Goal: Task Accomplishment & Management: Manage account settings

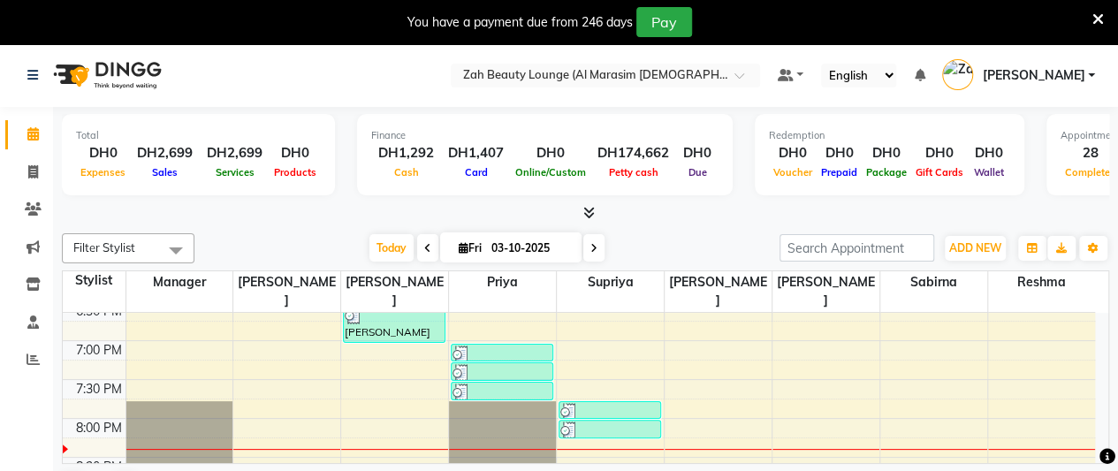
scroll to position [972, 0]
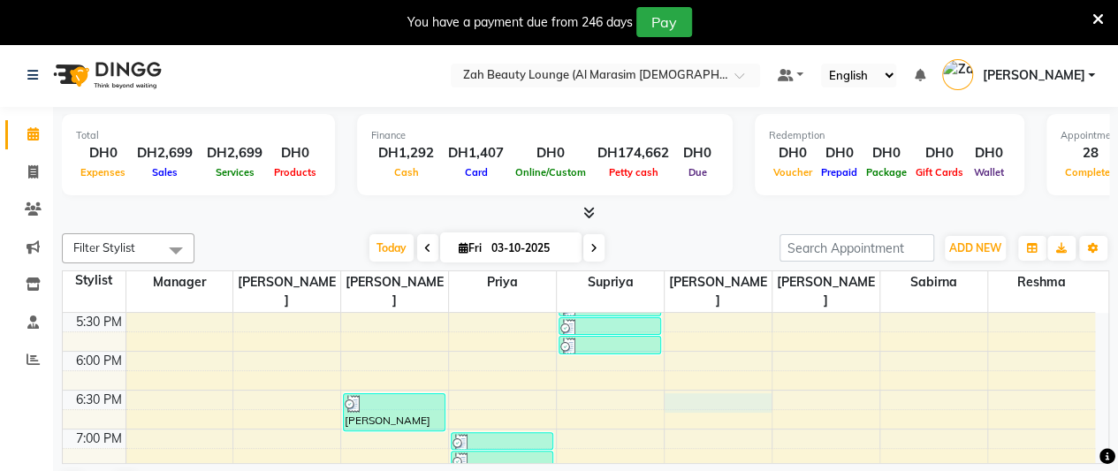
click at [726, 384] on div "5:00 AM 5:30 AM 6:00 AM 6:30 AM 7:00 AM 7:30 AM 8:00 AM 8:30 AM 9:00 AM 9:30 AM…" at bounding box center [579, 79] width 1032 height 1477
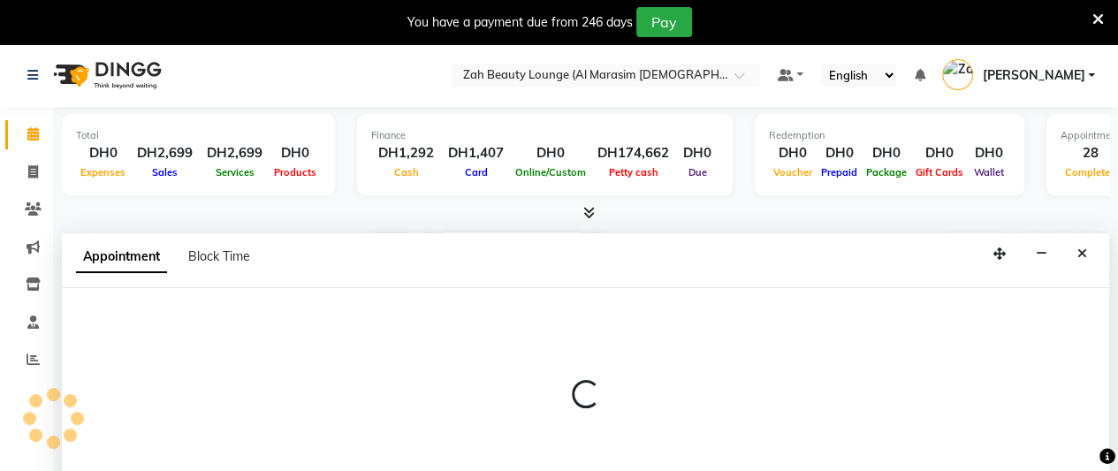
select select "38551"
select select "tentative"
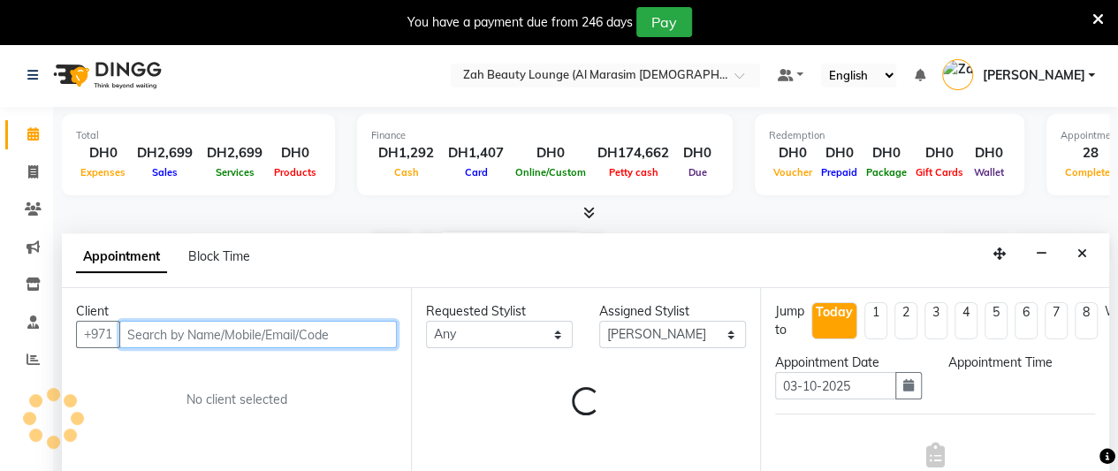
scroll to position [44, 0]
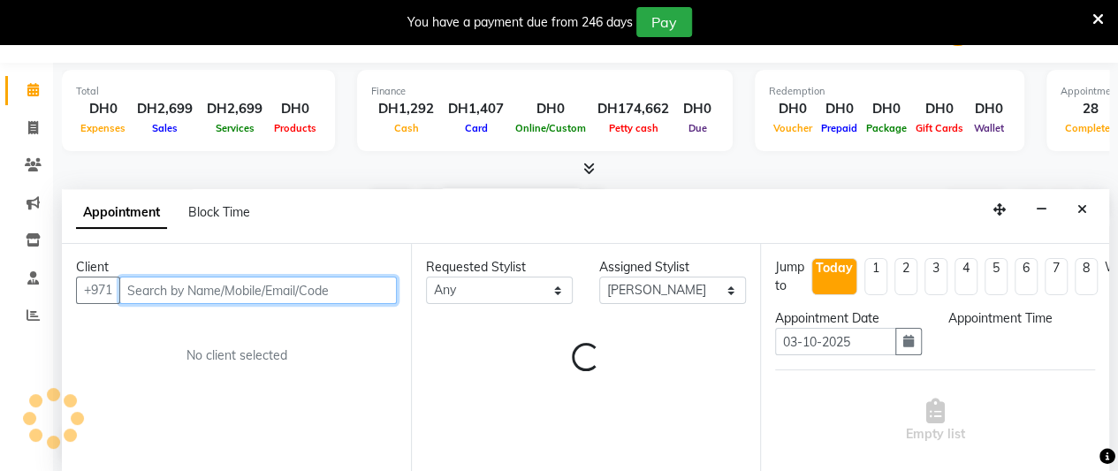
select select "1125"
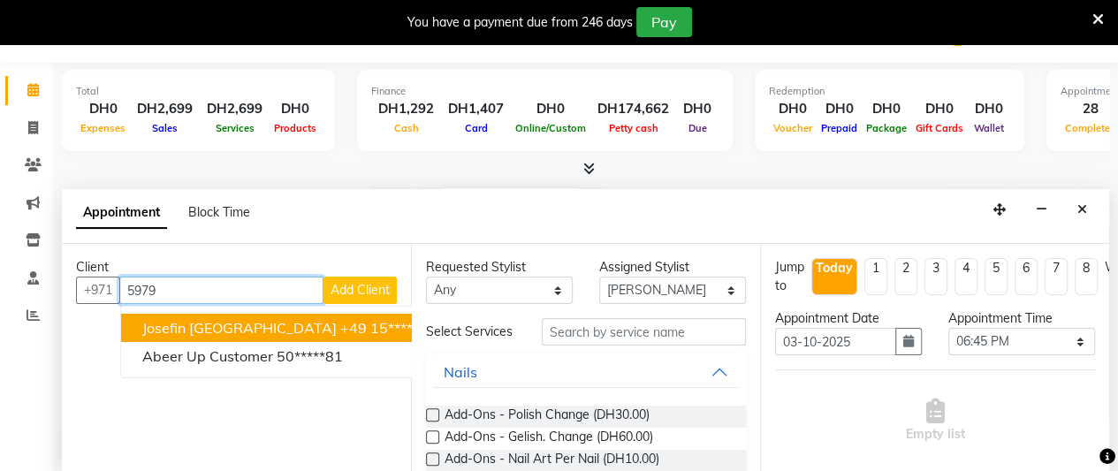
click at [340, 330] on ngb-highlight "+49 15*******79" at bounding box center [394, 328] width 109 height 18
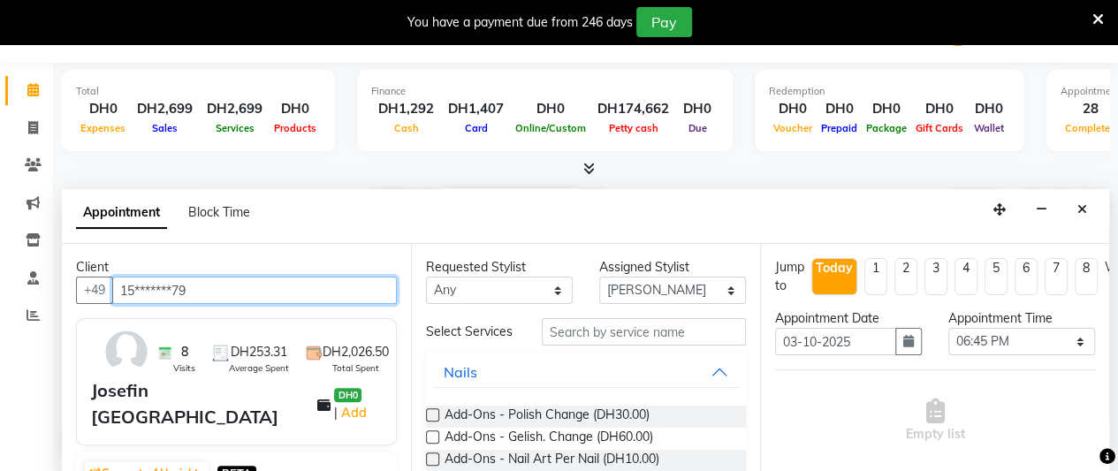
scroll to position [0, 0]
type input "15*******79"
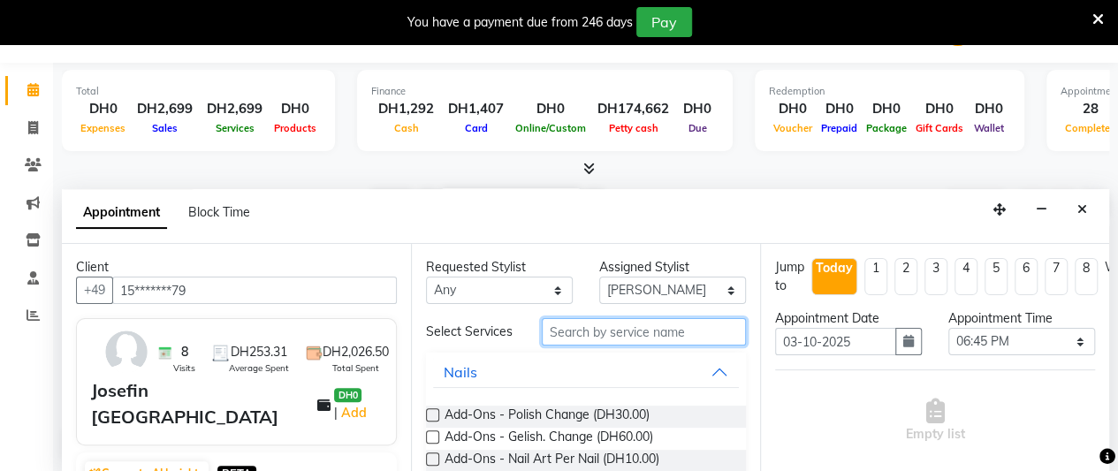
click at [631, 336] on input "text" at bounding box center [644, 331] width 204 height 27
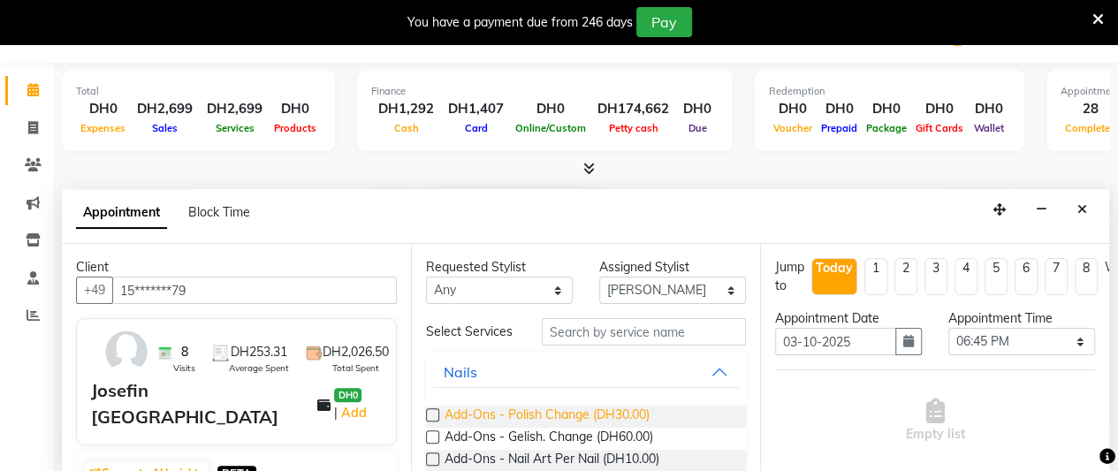
click at [622, 426] on span "Add-Ons - Polish Change (DH30.00)" at bounding box center [547, 417] width 205 height 22
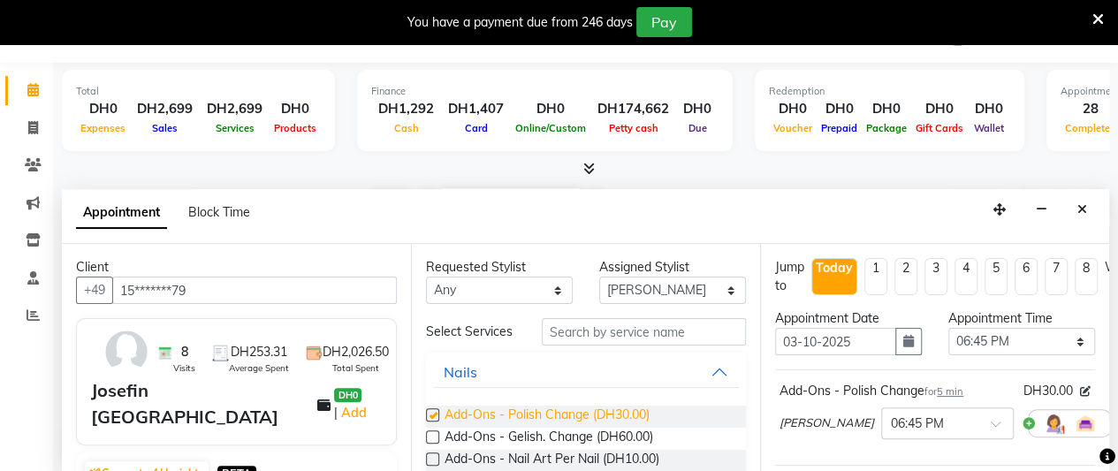
checkbox input "false"
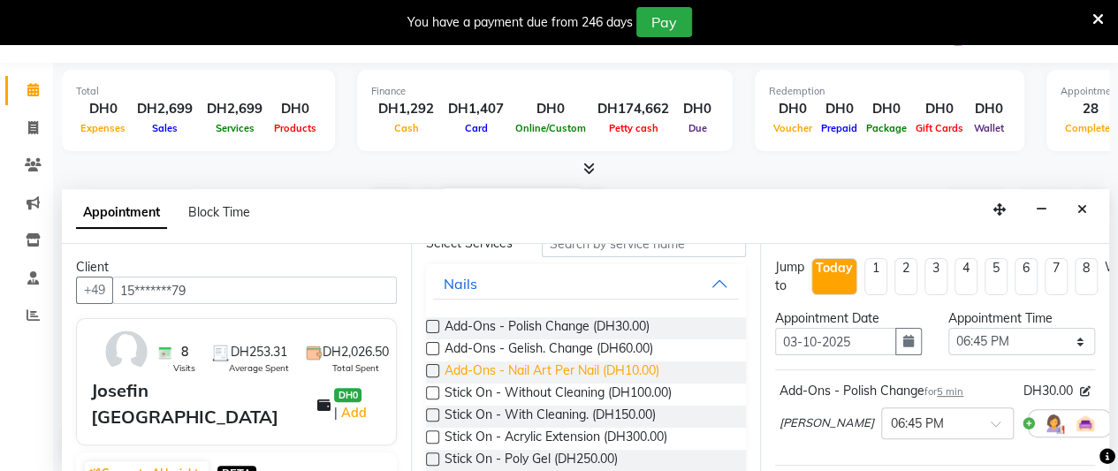
click at [639, 378] on span "Add-Ons - Nail Art Per Nail (DH10.00)" at bounding box center [552, 372] width 215 height 22
checkbox input "false"
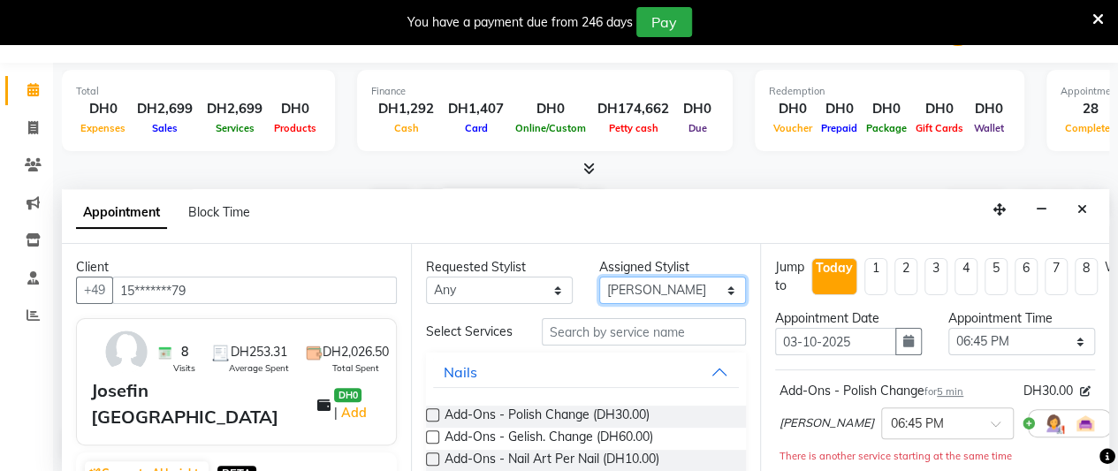
click at [643, 279] on select "Select [PERSON_NAME] Manager [PERSON_NAME] Priya Reshma Sabirna [PERSON_NAME]" at bounding box center [672, 290] width 147 height 27
select select "38550"
click at [599, 277] on select "Select [PERSON_NAME] Manager [PERSON_NAME] Priya Reshma Sabirna [PERSON_NAME]" at bounding box center [672, 290] width 147 height 27
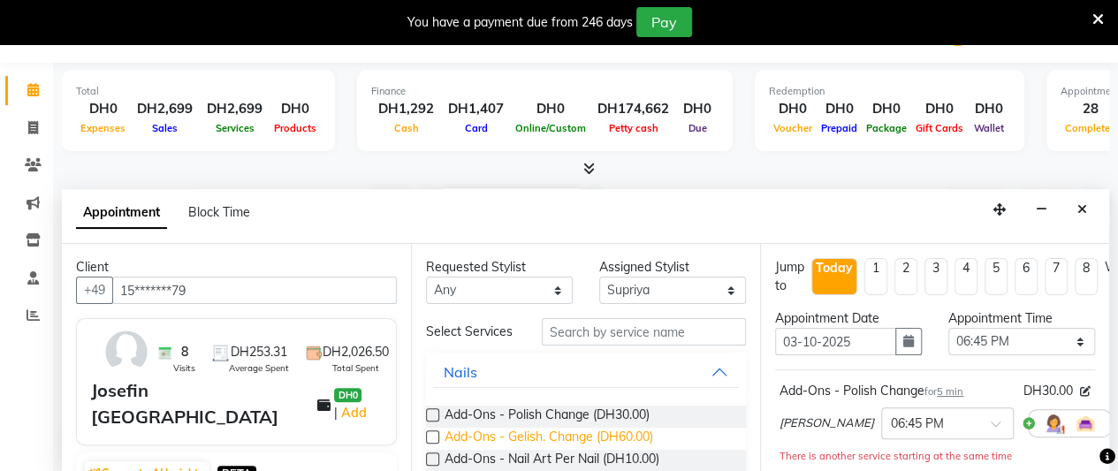
drag, startPoint x: 633, startPoint y: 443, endPoint x: 644, endPoint y: 456, distance: 17.5
click at [637, 447] on span "Add-Ons - Gelish. Change (DH60.00)" at bounding box center [549, 439] width 209 height 22
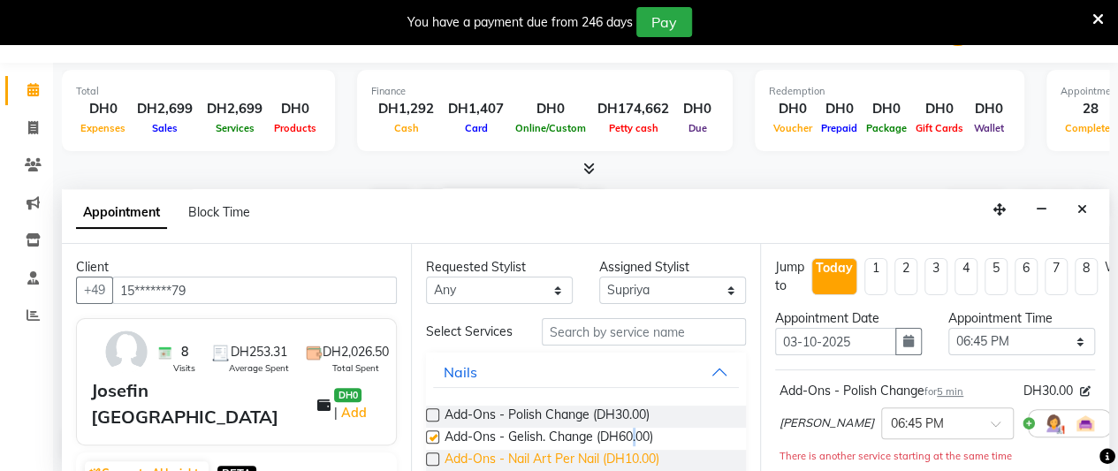
checkbox input "false"
click at [650, 464] on span "Add-Ons - Nail Art Per Nail (DH10.00)" at bounding box center [552, 461] width 215 height 22
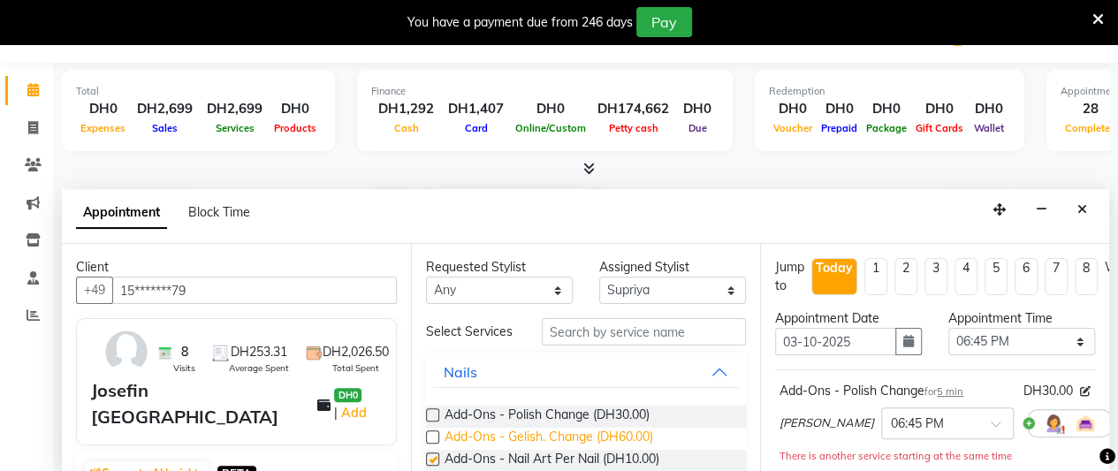
checkbox input "false"
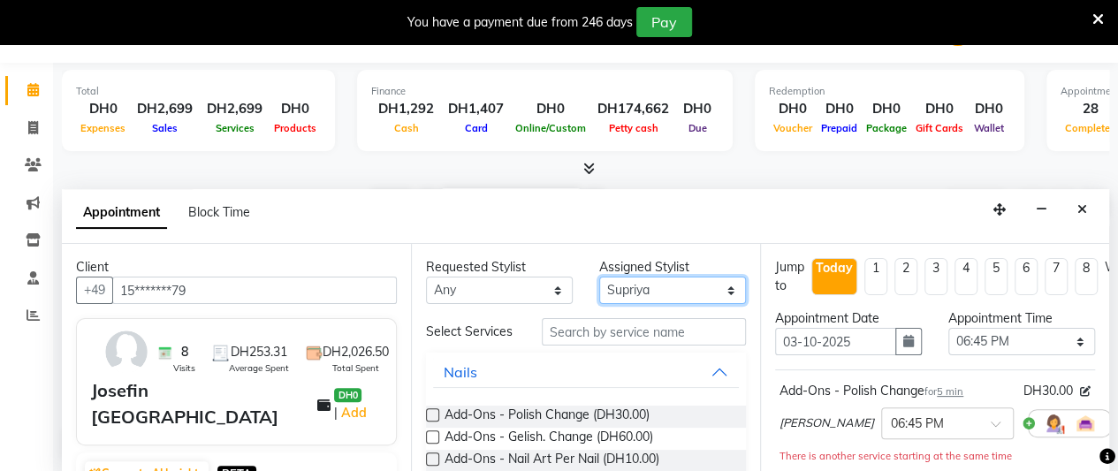
click at [631, 288] on select "Select [PERSON_NAME] Manager [PERSON_NAME] Priya Reshma Sabirna [PERSON_NAME]" at bounding box center [672, 290] width 147 height 27
select select "38553"
click at [599, 277] on select "Select [PERSON_NAME] Manager [PERSON_NAME] Priya Reshma Sabirna [PERSON_NAME]" at bounding box center [672, 290] width 147 height 27
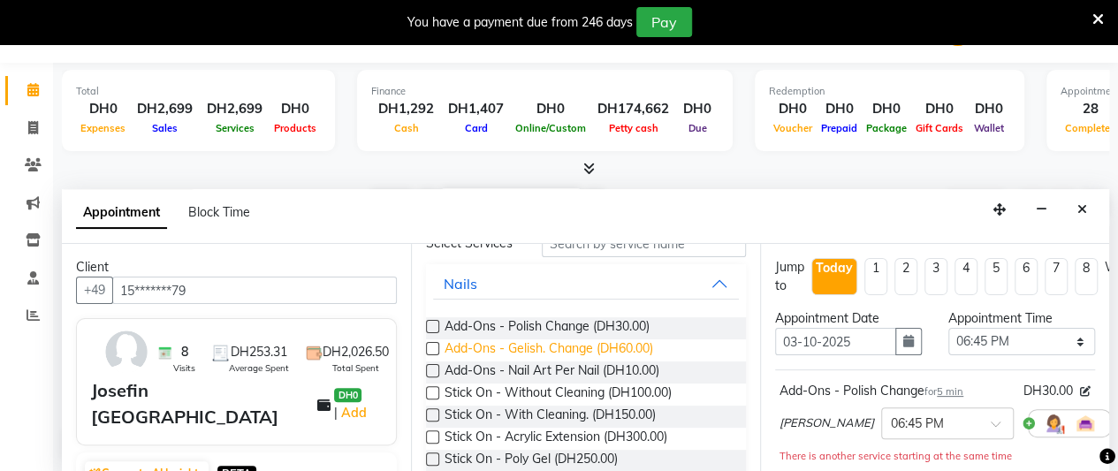
click at [641, 354] on span "Add-Ons - Gelish. Change (DH60.00)" at bounding box center [549, 350] width 209 height 22
checkbox input "false"
click at [629, 332] on span "Add-Ons - Polish Change (DH30.00)" at bounding box center [547, 328] width 205 height 22
checkbox input "false"
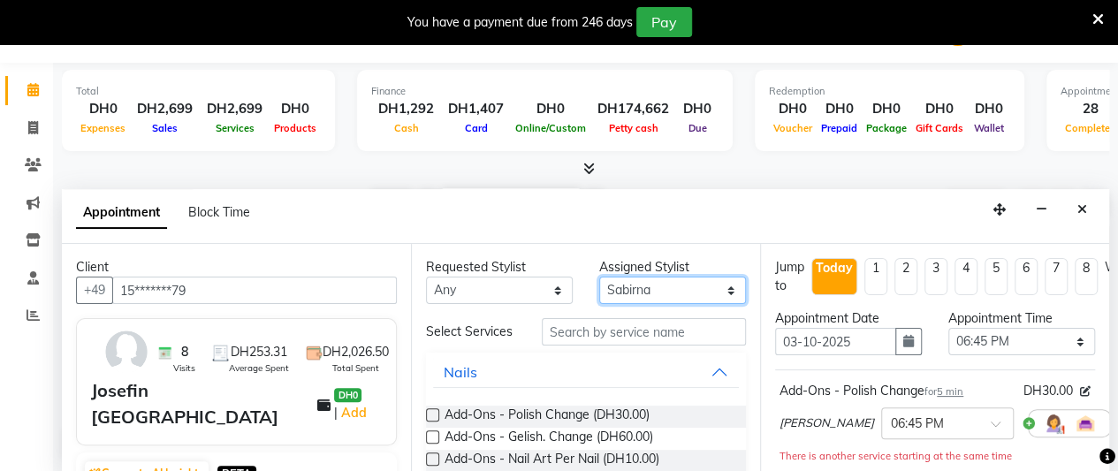
click at [659, 280] on select "Select [PERSON_NAME] Manager [PERSON_NAME] Priya Reshma Sabirna [PERSON_NAME]" at bounding box center [672, 290] width 147 height 27
select select "38549"
click at [599, 277] on select "Select [PERSON_NAME] Manager [PERSON_NAME] Priya Reshma Sabirna [PERSON_NAME]" at bounding box center [672, 290] width 147 height 27
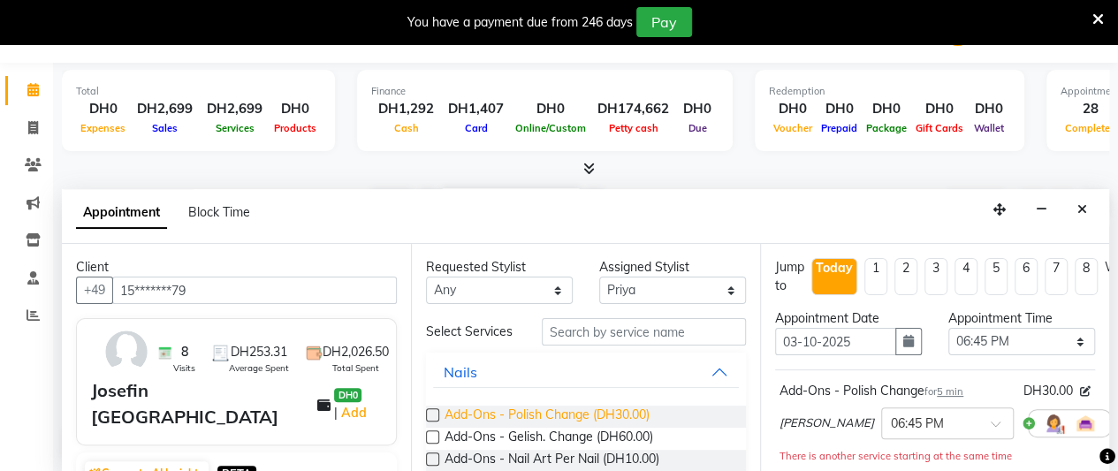
click at [637, 421] on span "Add-Ons - Polish Change (DH30.00)" at bounding box center [547, 417] width 205 height 22
checkbox input "false"
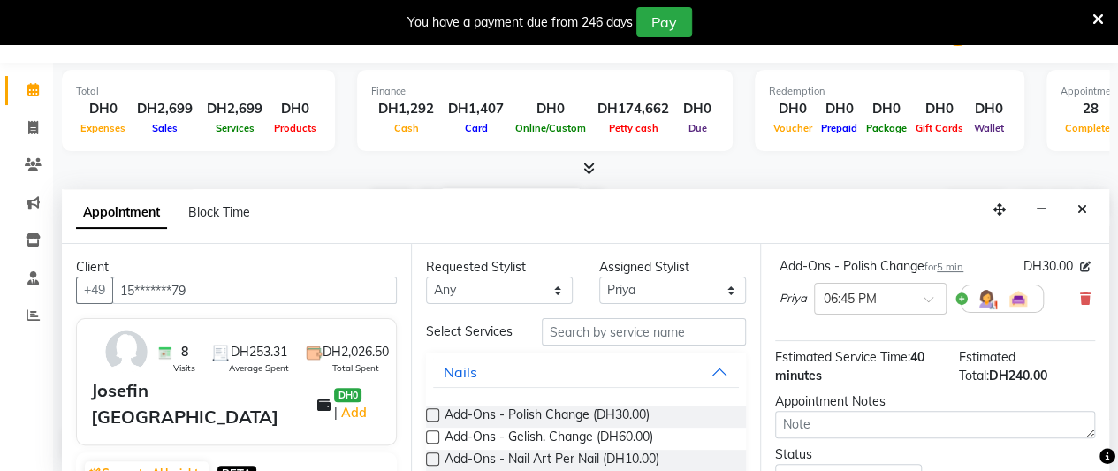
scroll to position [849, 0]
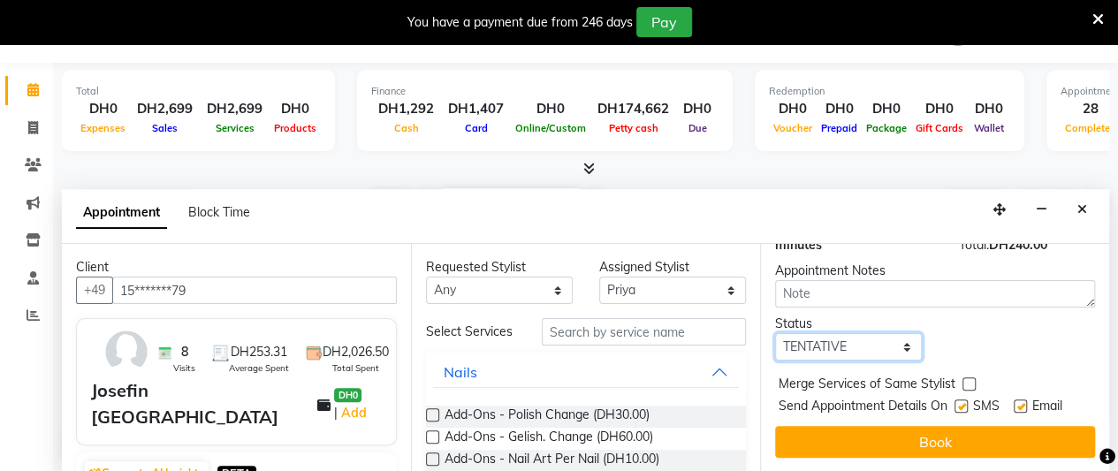
click at [840, 335] on select "Select TENTATIVE CONFIRM CHECK-IN UPCOMING" at bounding box center [848, 346] width 147 height 27
select select "confirm booking"
click at [775, 333] on select "Select TENTATIVE CONFIRM CHECK-IN UPCOMING" at bounding box center [848, 346] width 147 height 27
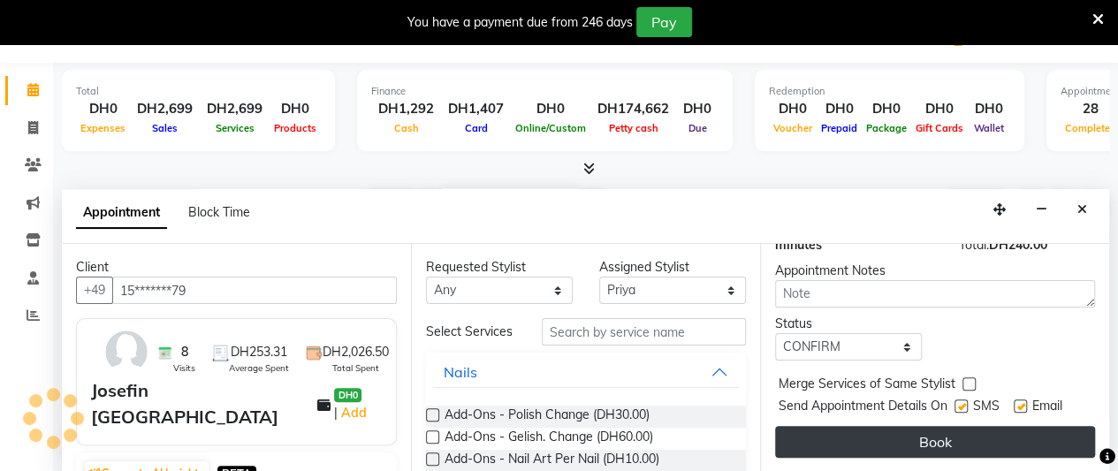
click at [854, 426] on button "Book" at bounding box center [935, 442] width 320 height 32
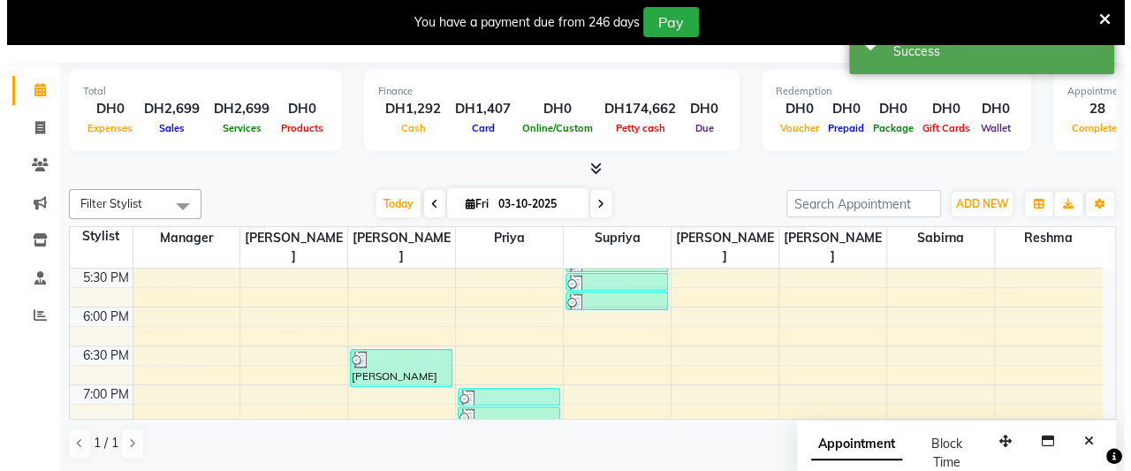
scroll to position [0, 0]
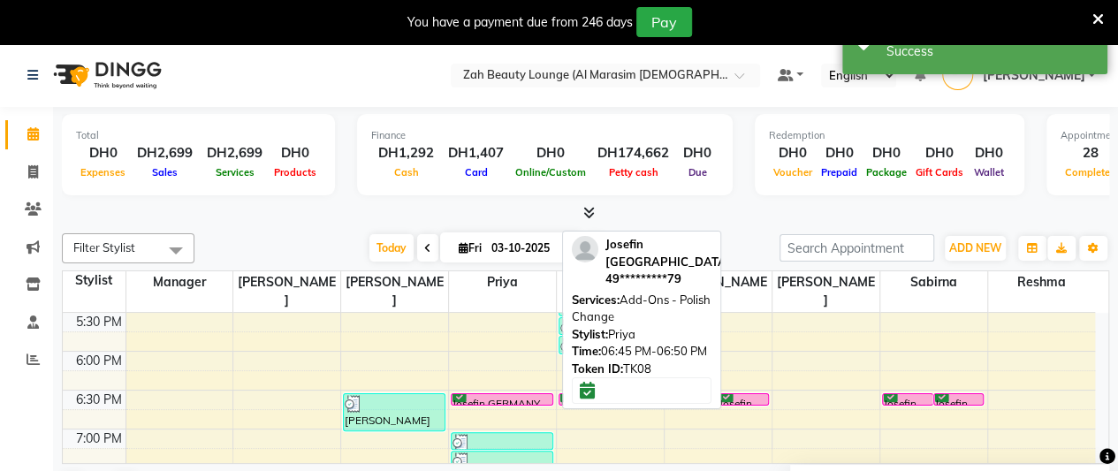
click at [541, 401] on div at bounding box center [502, 404] width 101 height 7
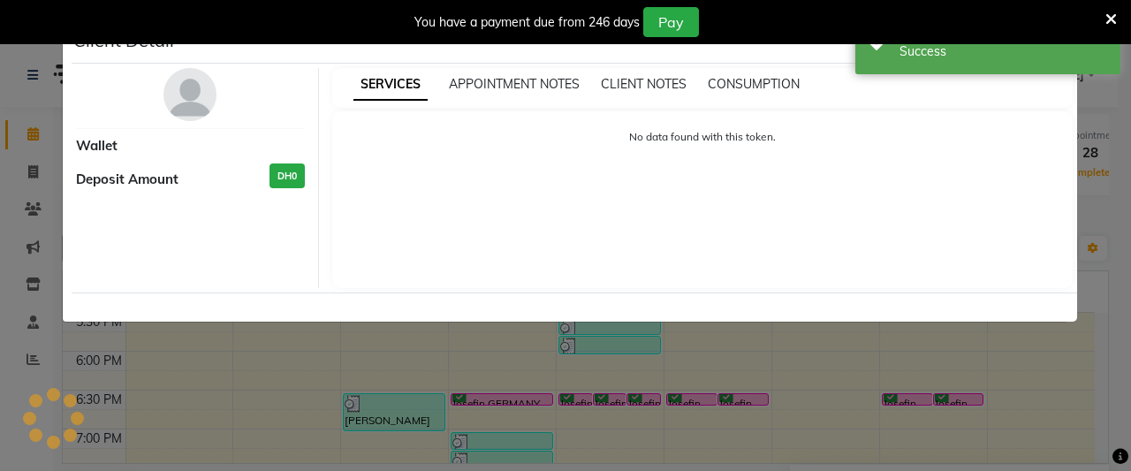
select select "6"
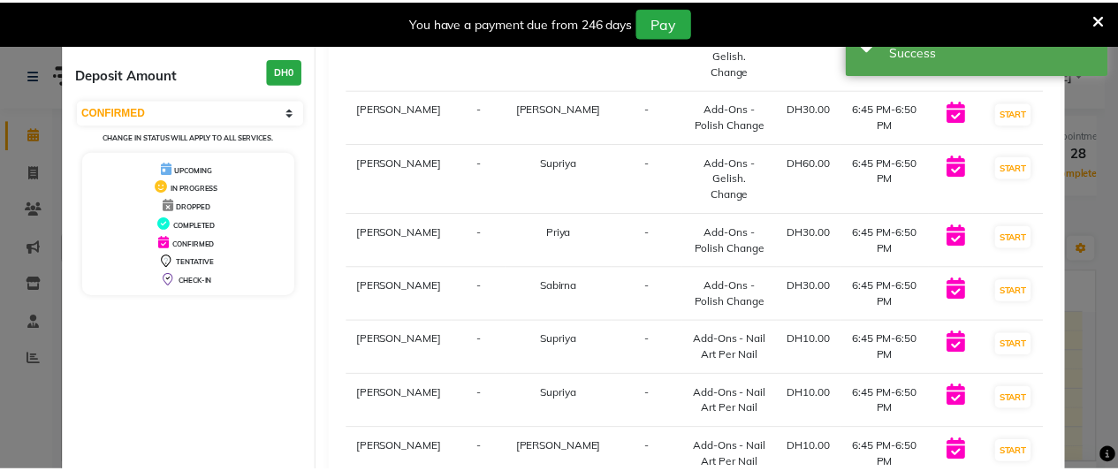
scroll to position [247, 0]
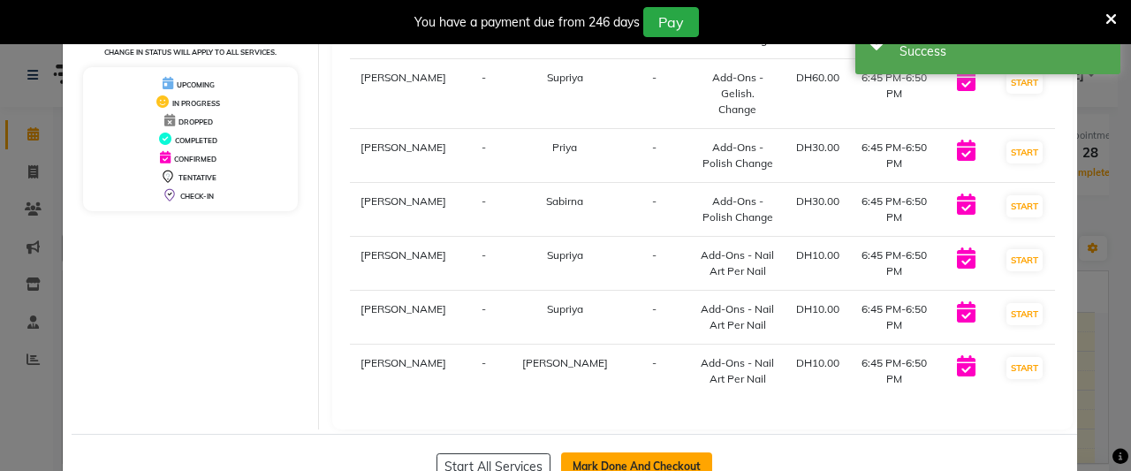
click at [659, 452] on button "Mark Done And Checkout" at bounding box center [636, 466] width 151 height 28
select select "service"
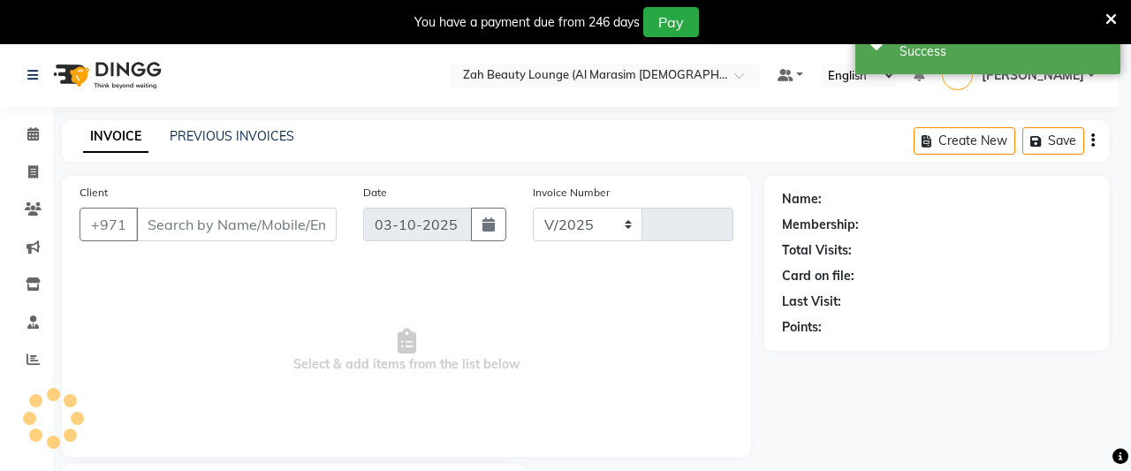
select select "5617"
type input "1391"
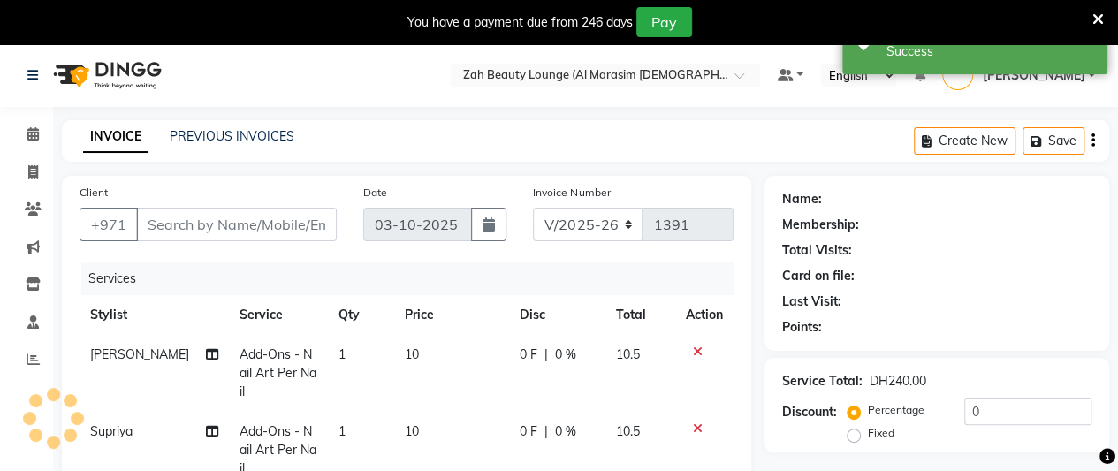
type input "49*********79"
select select "38553"
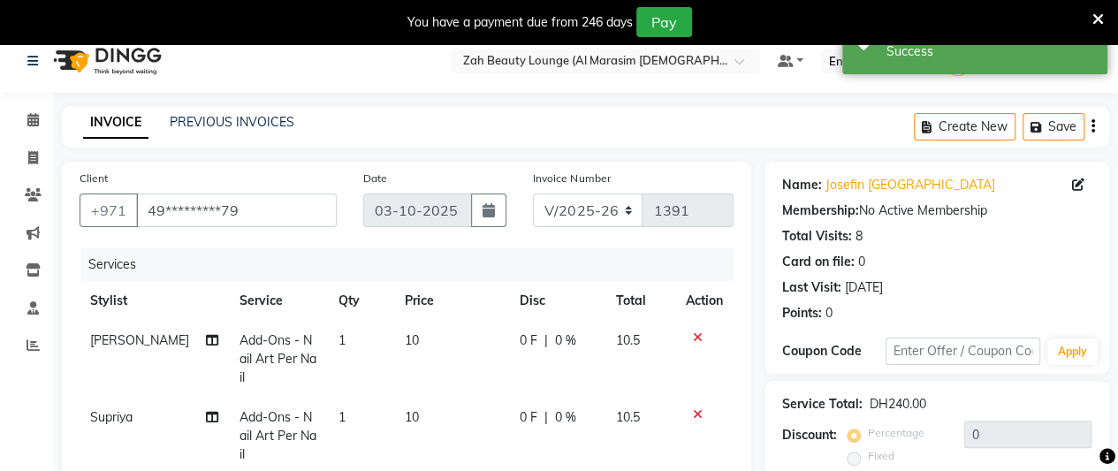
scroll to position [279, 0]
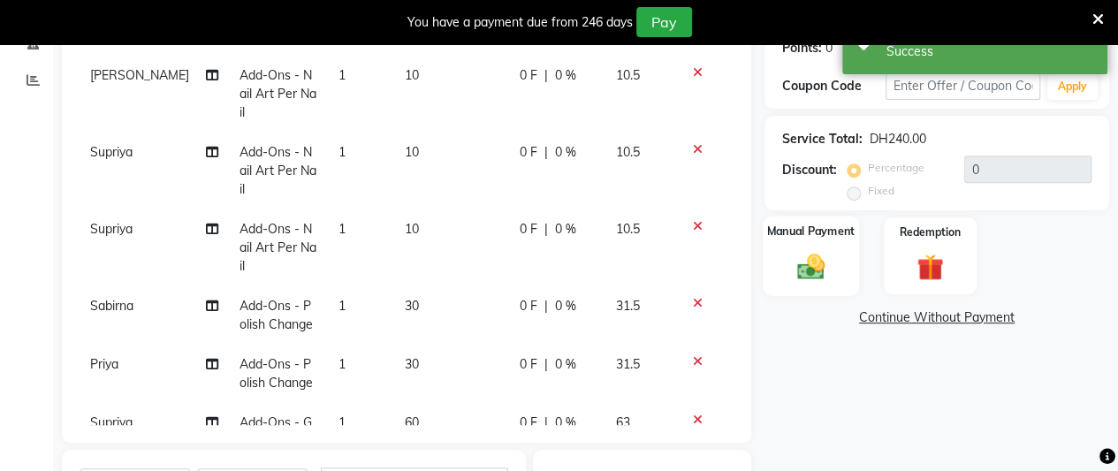
click at [817, 266] on img at bounding box center [810, 266] width 45 height 32
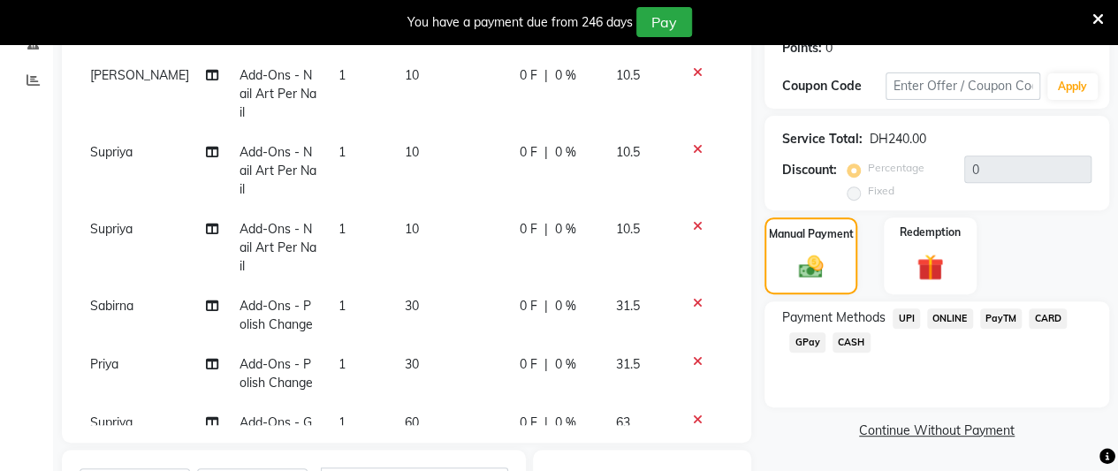
click at [1053, 319] on span "CARD" at bounding box center [1048, 318] width 38 height 20
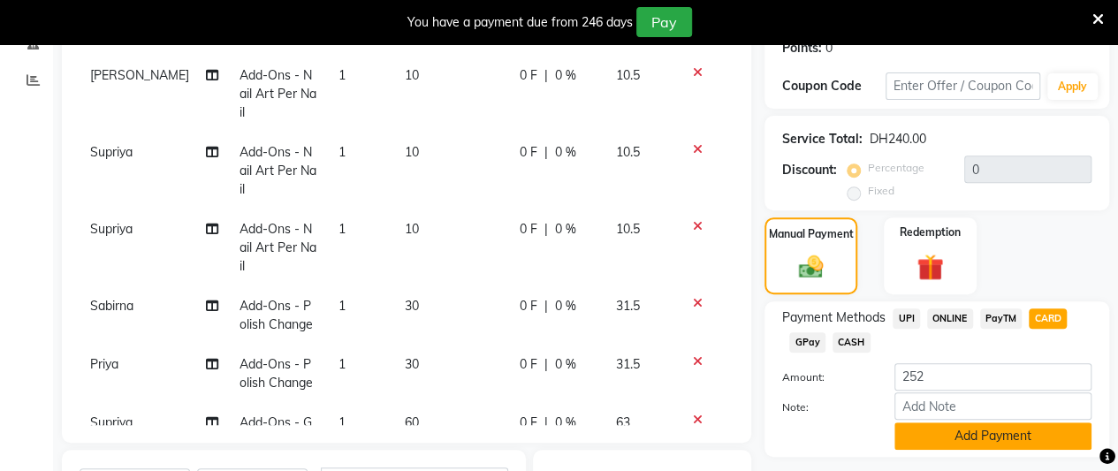
click at [1022, 432] on button "Add Payment" at bounding box center [992, 435] width 197 height 27
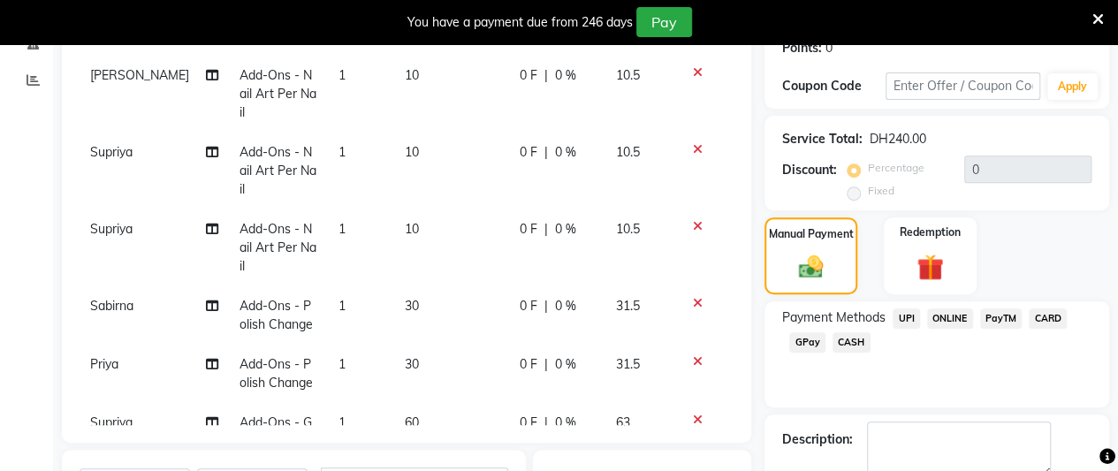
scroll to position [580, 0]
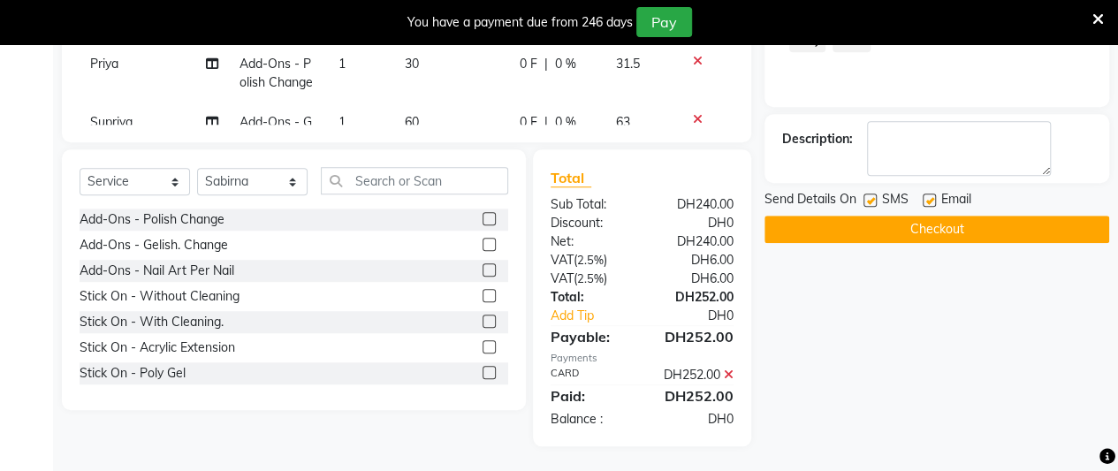
click at [923, 230] on button "Checkout" at bounding box center [936, 229] width 345 height 27
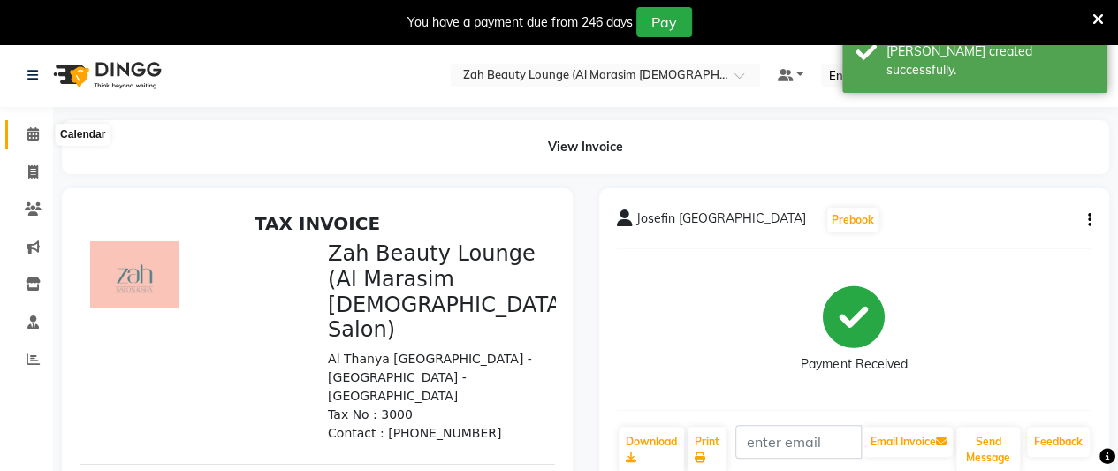
click at [35, 132] on icon at bounding box center [32, 133] width 11 height 13
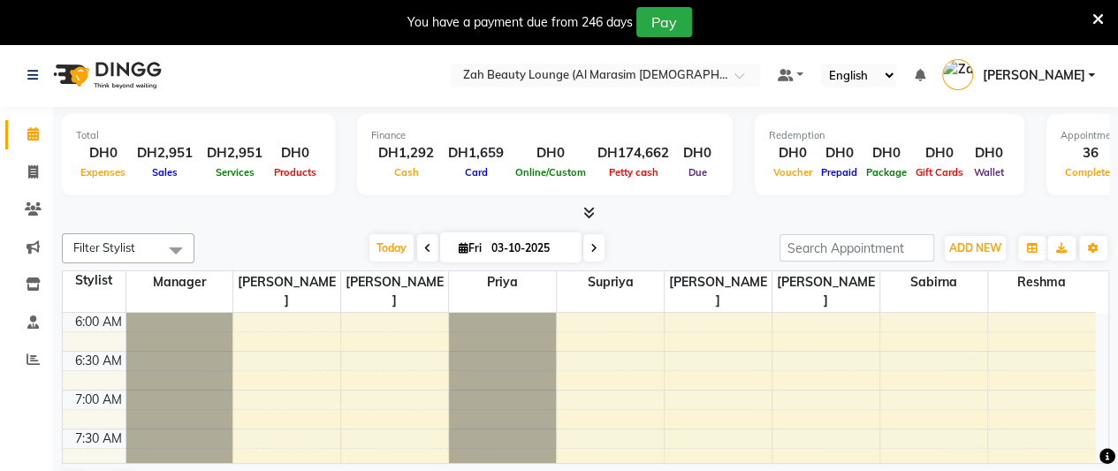
click at [592, 210] on icon at bounding box center [588, 212] width 11 height 13
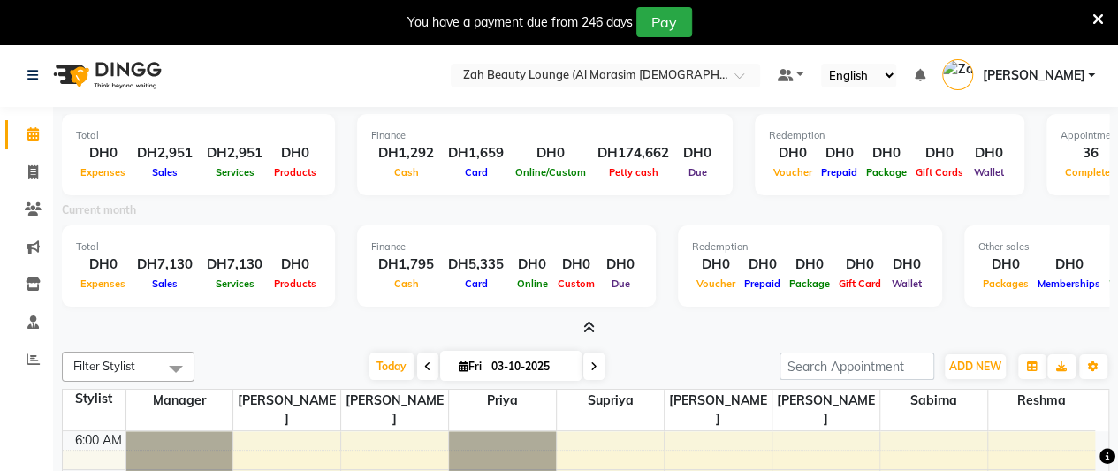
scroll to position [162, 0]
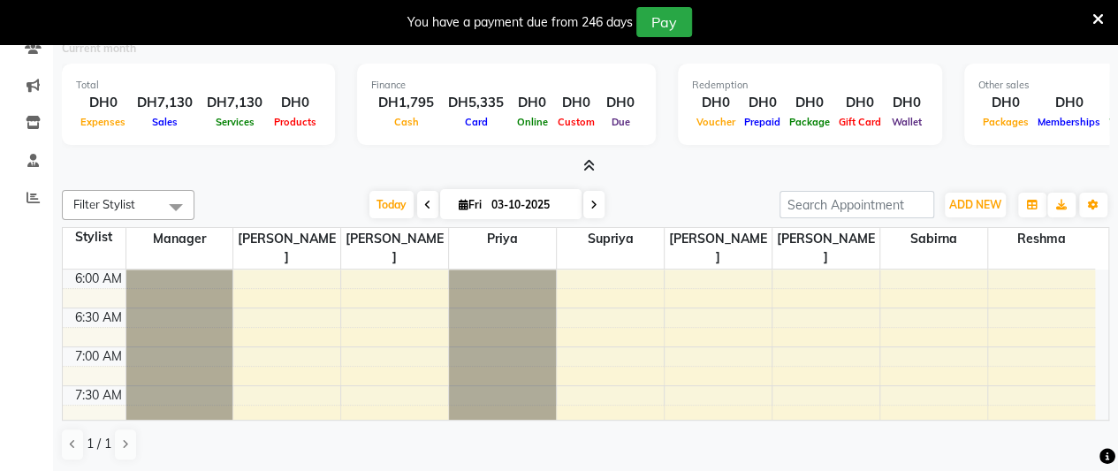
click at [594, 167] on icon at bounding box center [588, 165] width 11 height 13
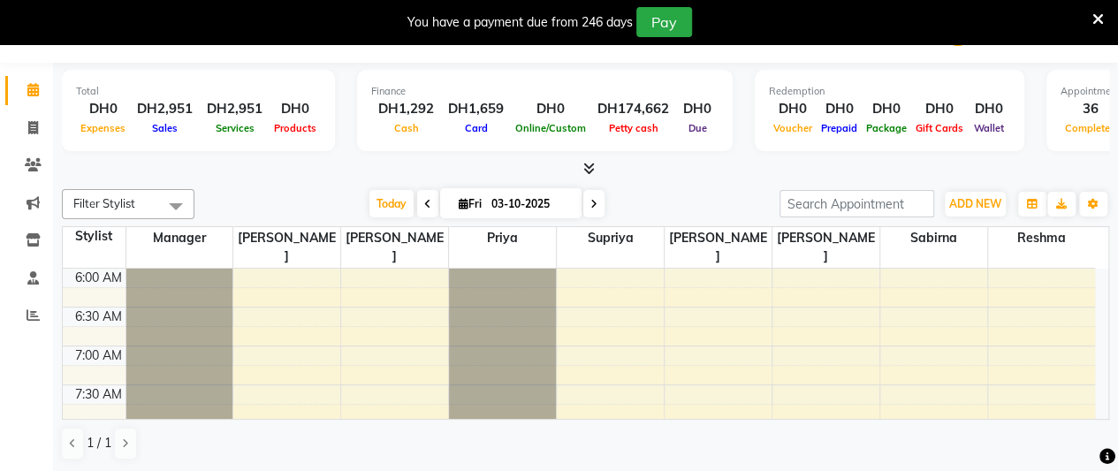
click at [594, 167] on icon at bounding box center [588, 168] width 11 height 13
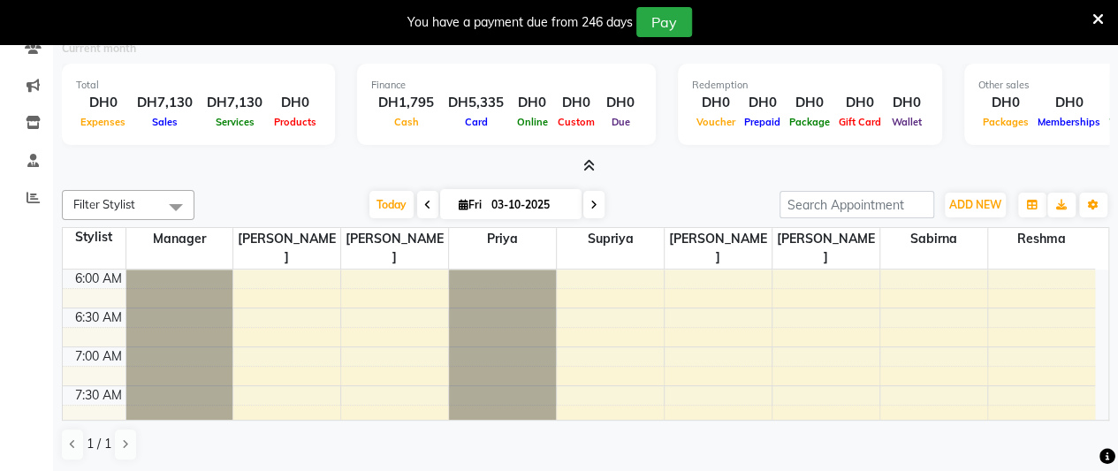
click at [594, 167] on icon at bounding box center [588, 165] width 11 height 13
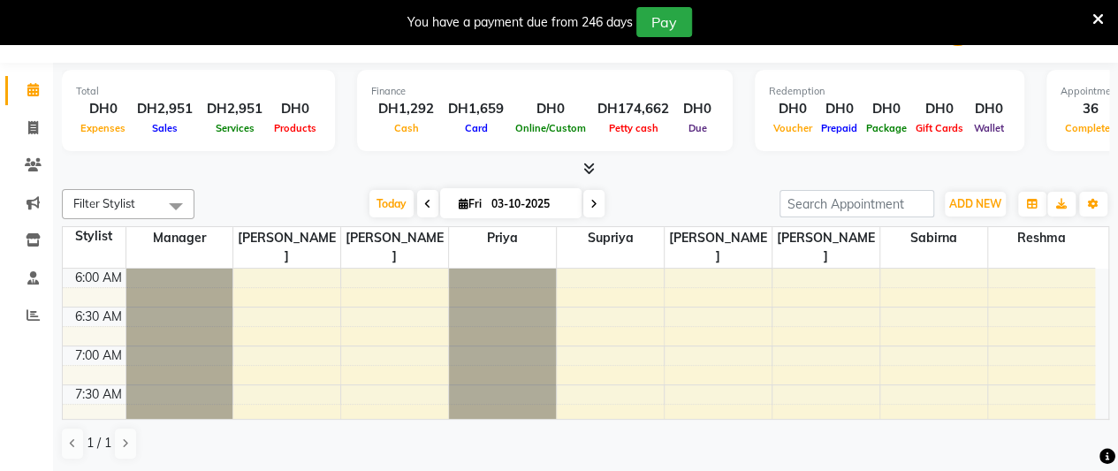
scroll to position [0, 0]
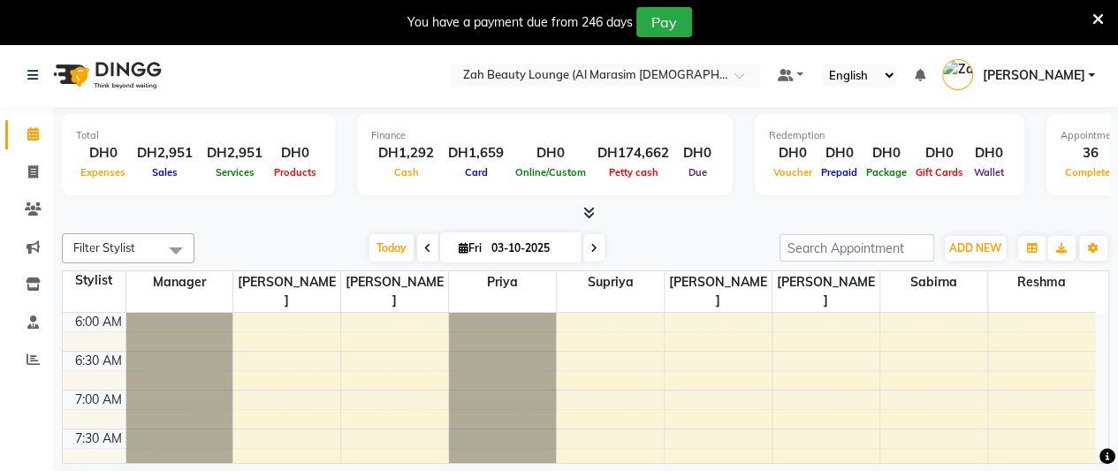
click at [585, 208] on icon at bounding box center [588, 212] width 11 height 13
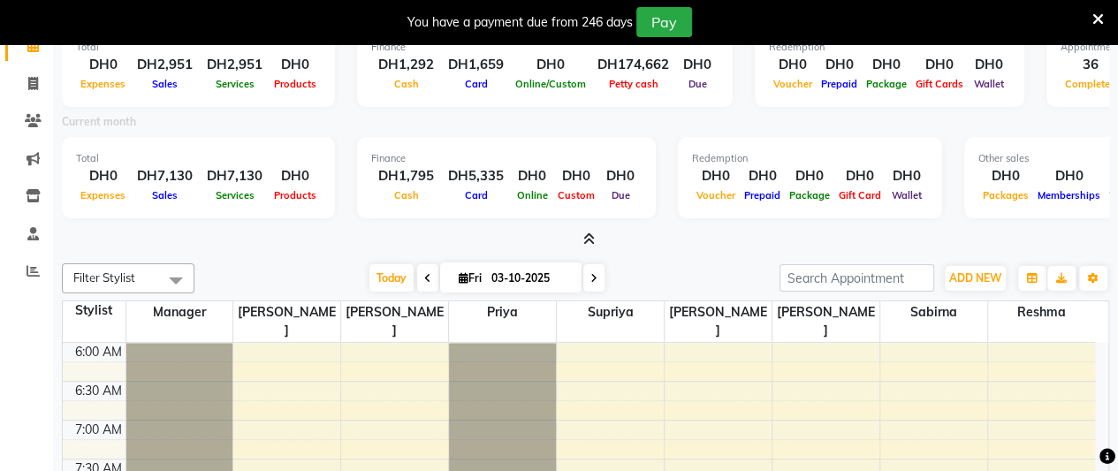
scroll to position [162, 0]
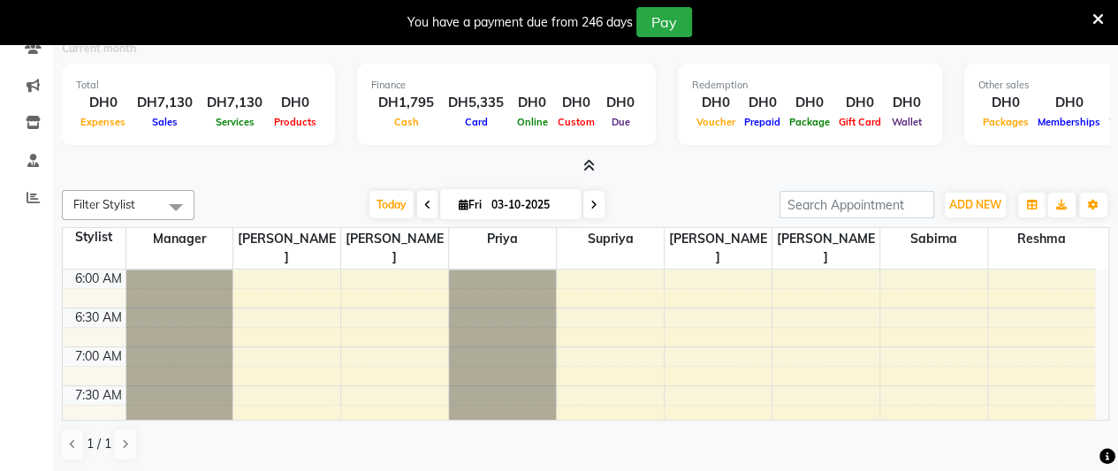
click at [588, 163] on icon at bounding box center [588, 165] width 11 height 13
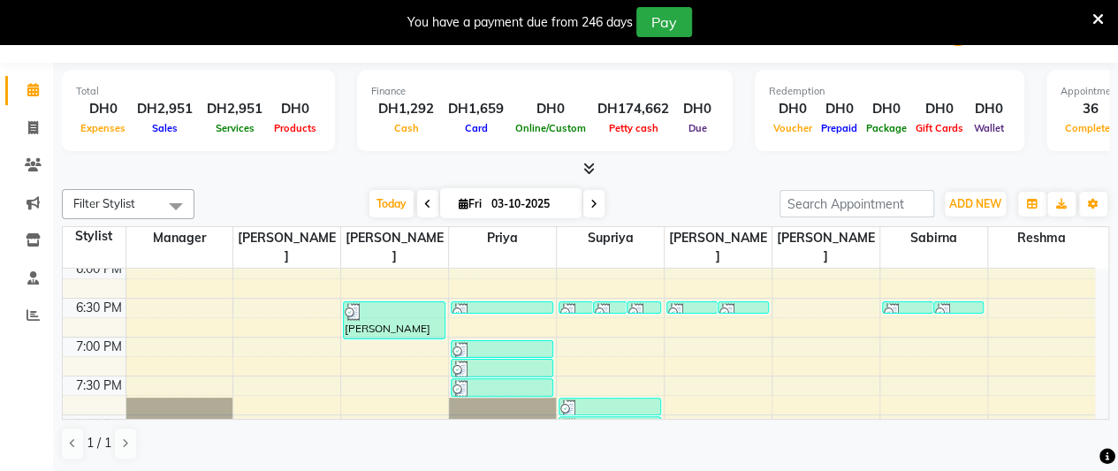
scroll to position [1108, 0]
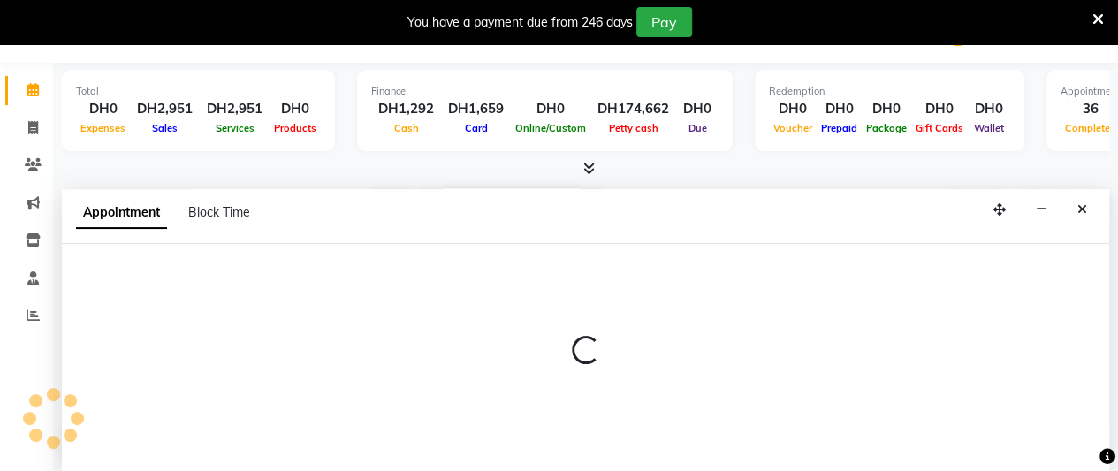
select select "38550"
select select "1260"
select select "tentative"
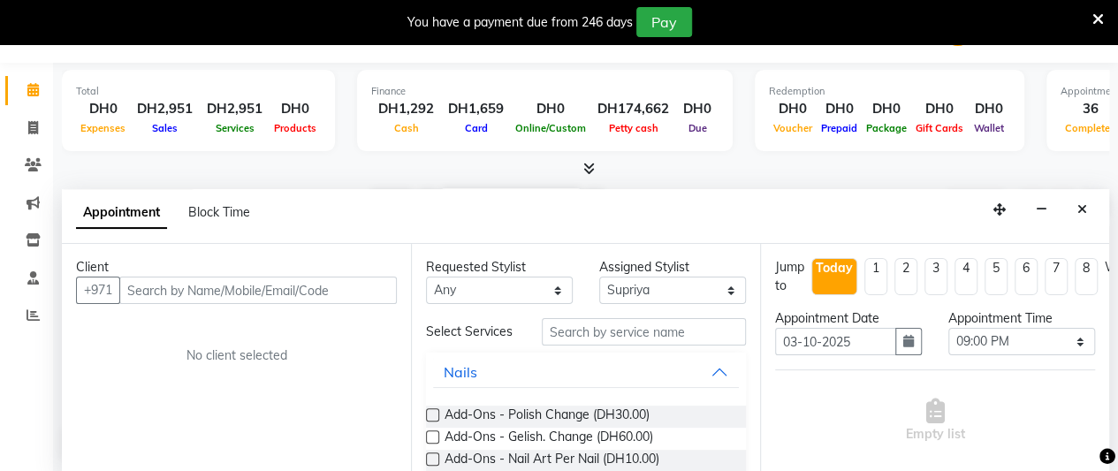
click at [270, 287] on input "text" at bounding box center [258, 290] width 278 height 27
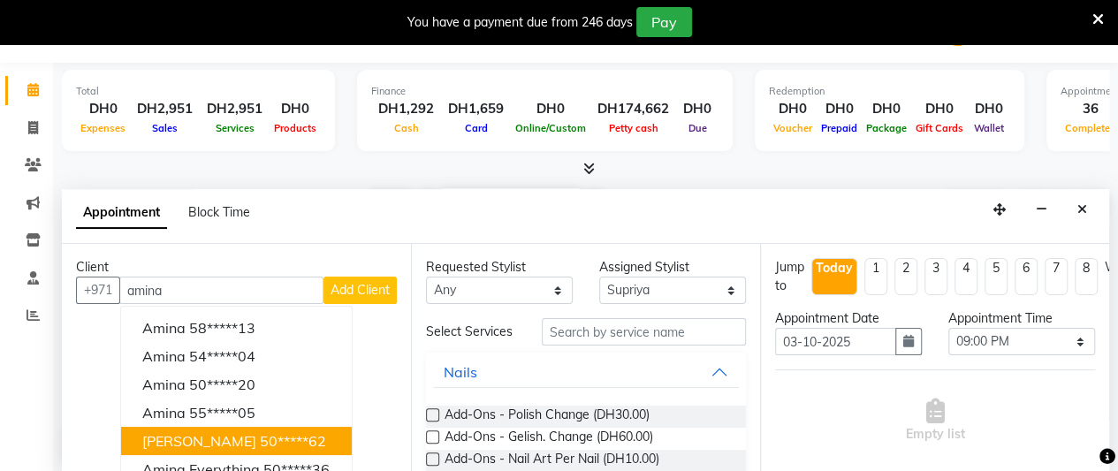
click at [182, 437] on span "[PERSON_NAME]" at bounding box center [199, 441] width 114 height 18
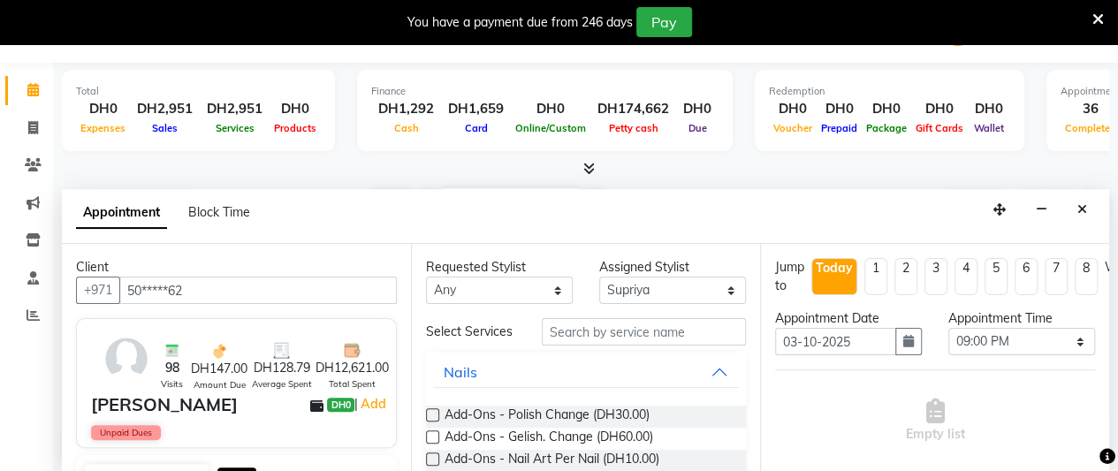
type input "50*****62"
click at [655, 334] on input "text" at bounding box center [644, 331] width 204 height 27
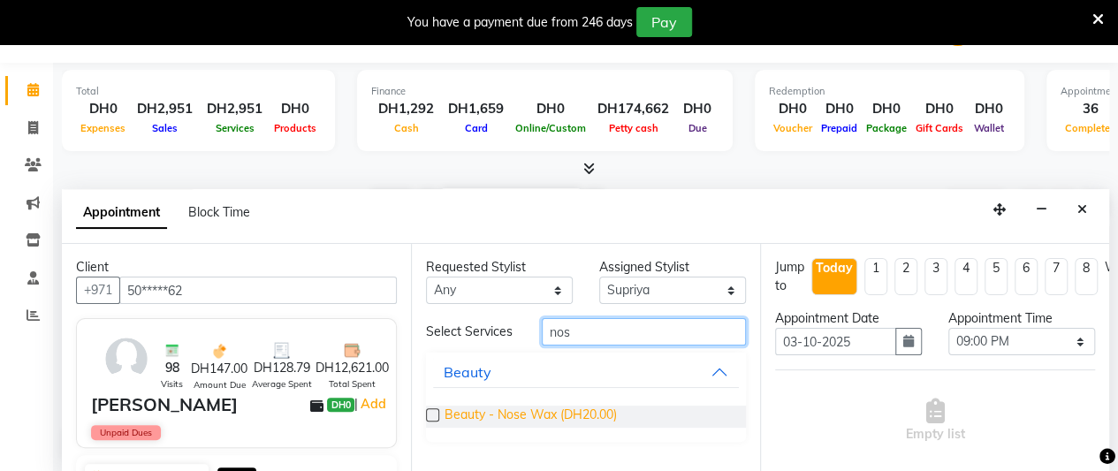
type input "nos"
click at [583, 414] on span "Beauty - Nose Wax (DH20.00)" at bounding box center [531, 417] width 172 height 22
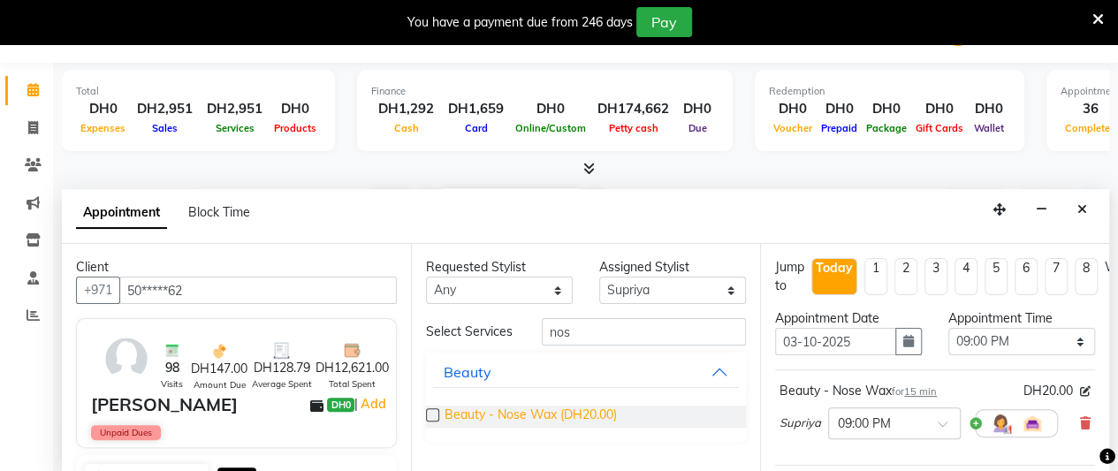
click at [583, 414] on span "Beauty - Nose Wax (DH20.00)" at bounding box center [531, 417] width 172 height 22
checkbox input "false"
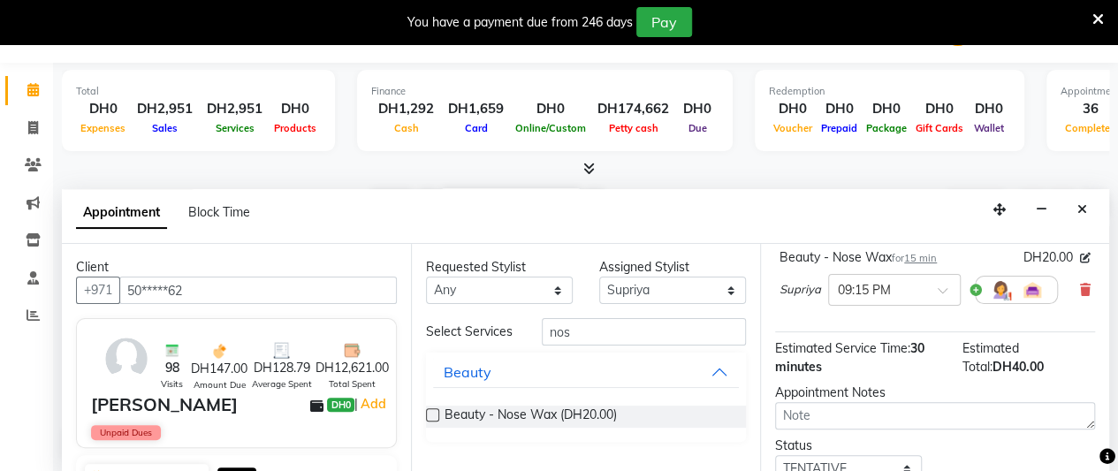
scroll to position [348, 0]
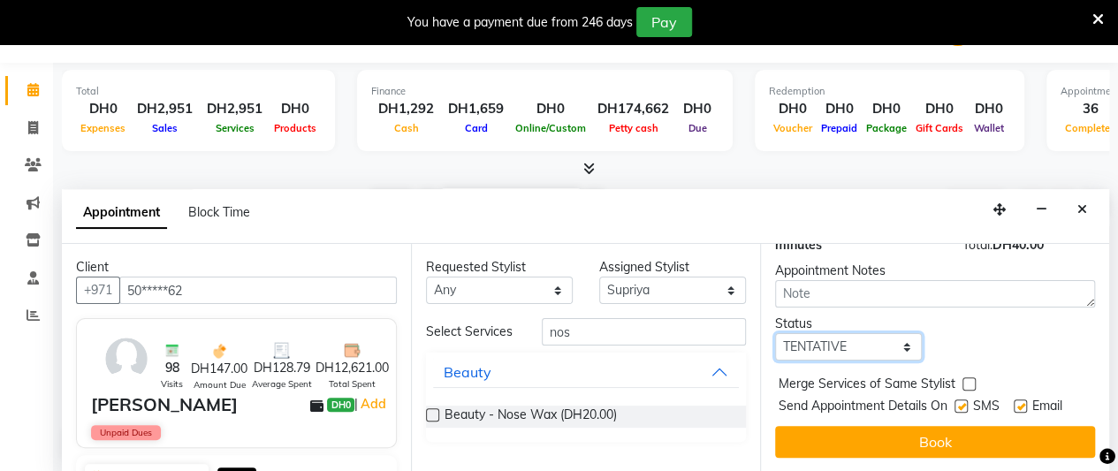
click at [868, 334] on select "Select TENTATIVE CONFIRM CHECK-IN UPCOMING" at bounding box center [848, 346] width 147 height 27
select select "confirm booking"
click at [775, 333] on select "Select TENTATIVE CONFIRM CHECK-IN UPCOMING" at bounding box center [848, 346] width 147 height 27
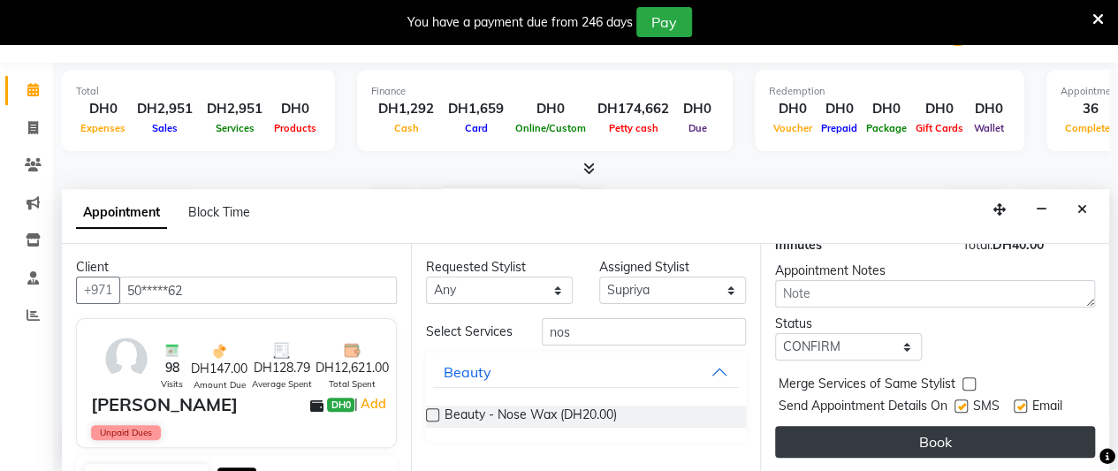
click at [916, 437] on button "Book" at bounding box center [935, 442] width 320 height 32
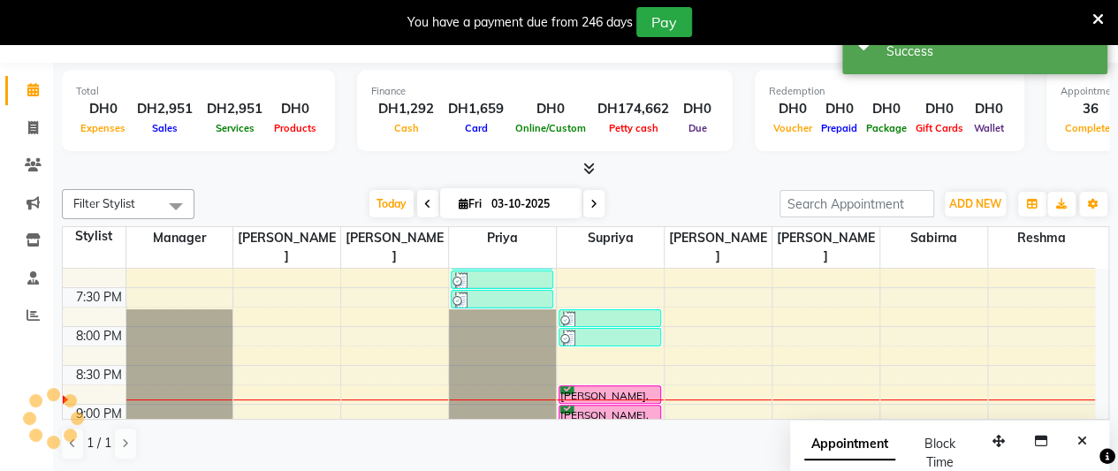
scroll to position [0, 0]
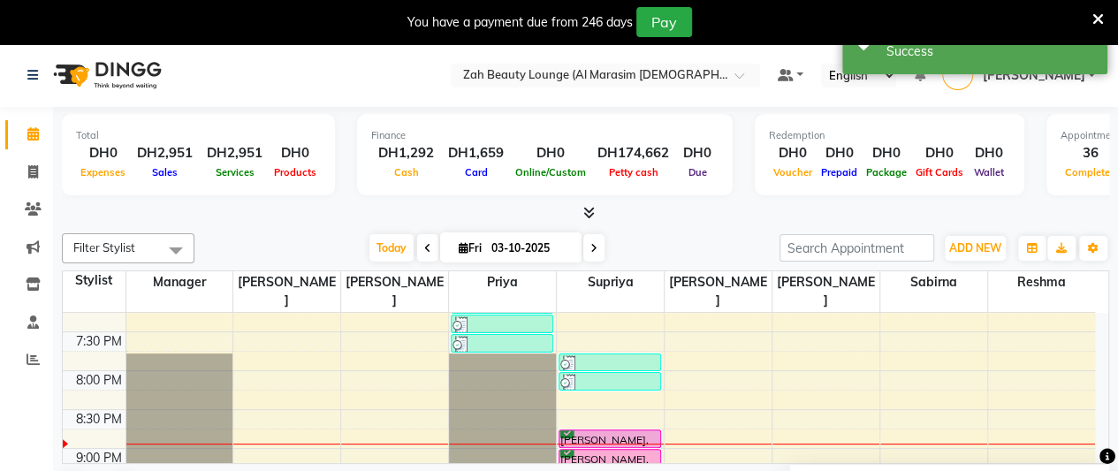
click at [590, 444] on div at bounding box center [610, 444] width 107 height 1
select select "38550"
select select "tentative"
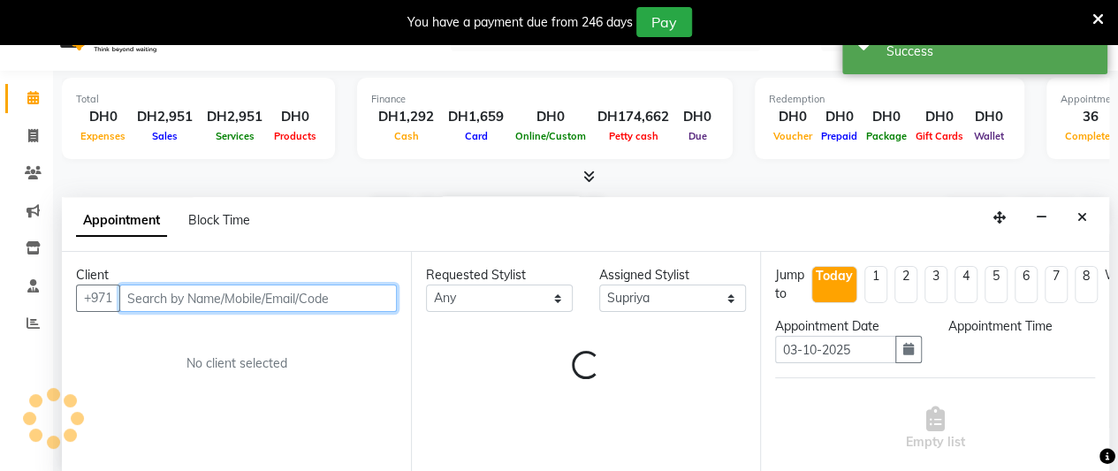
select select "1260"
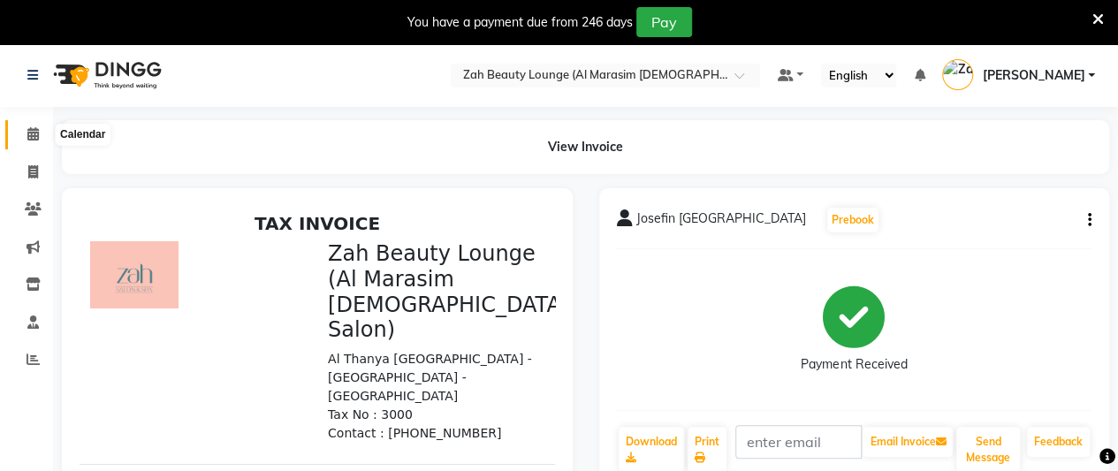
click at [28, 133] on icon at bounding box center [32, 133] width 11 height 13
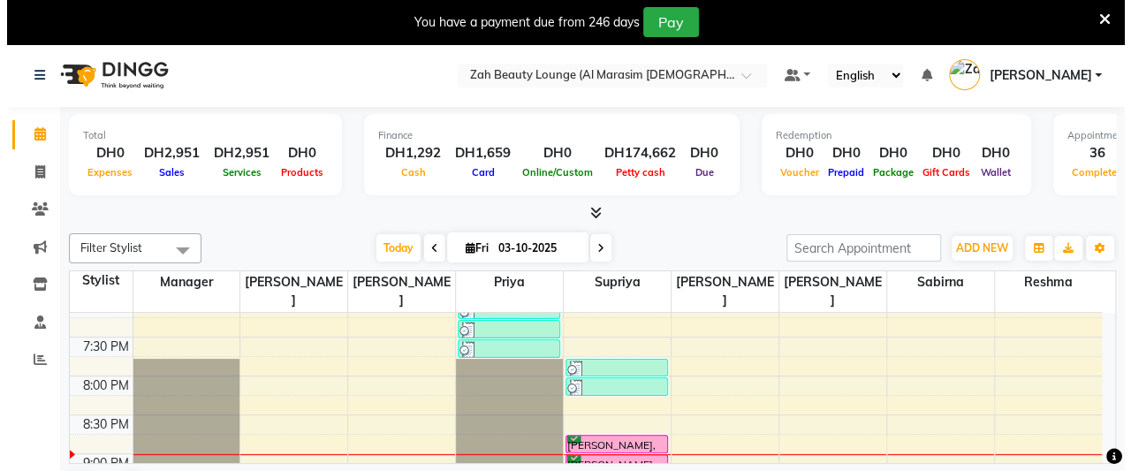
scroll to position [1227, 0]
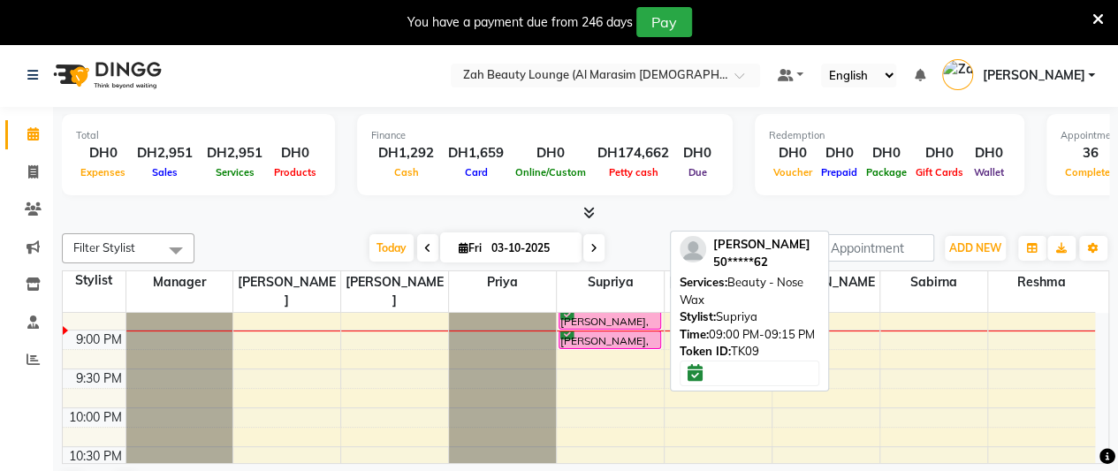
click at [627, 312] on div "[PERSON_NAME], TK09, 09:00 PM-09:15 PM, Beauty - Nose Wax" at bounding box center [609, 320] width 101 height 17
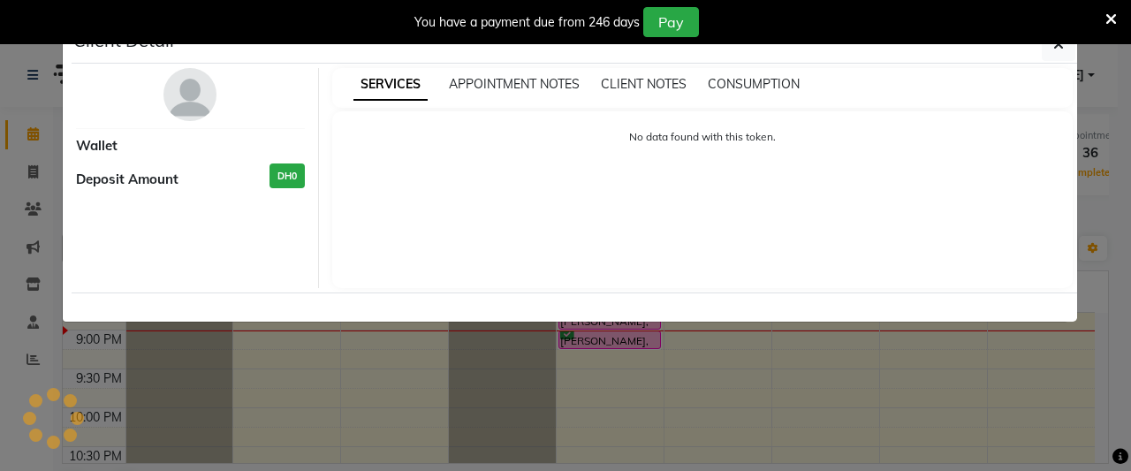
select select "6"
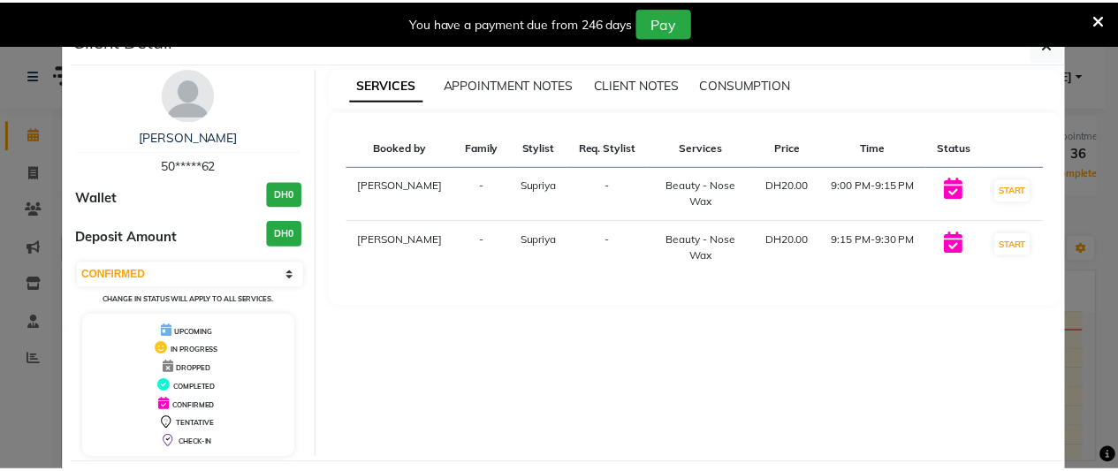
scroll to position [79, 0]
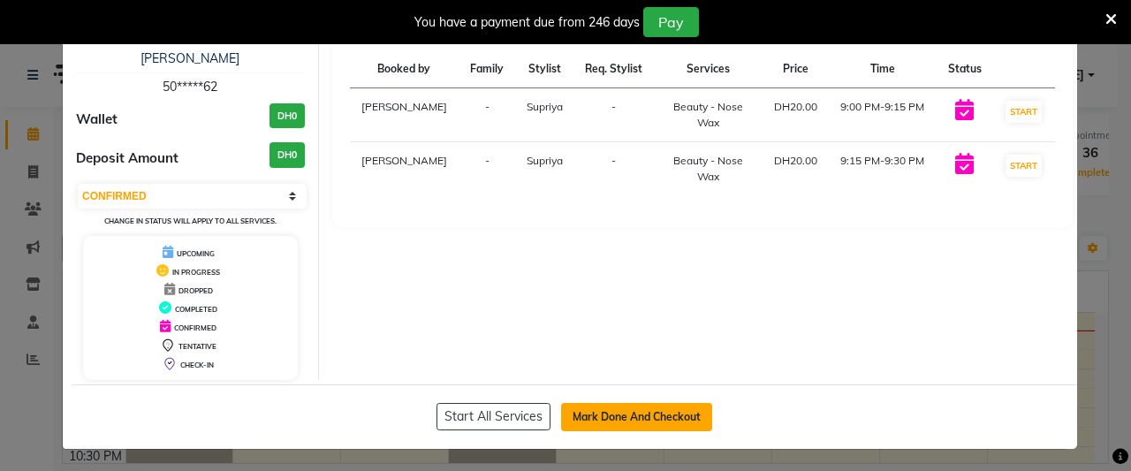
click at [666, 414] on button "Mark Done And Checkout" at bounding box center [636, 417] width 151 height 28
select select "service"
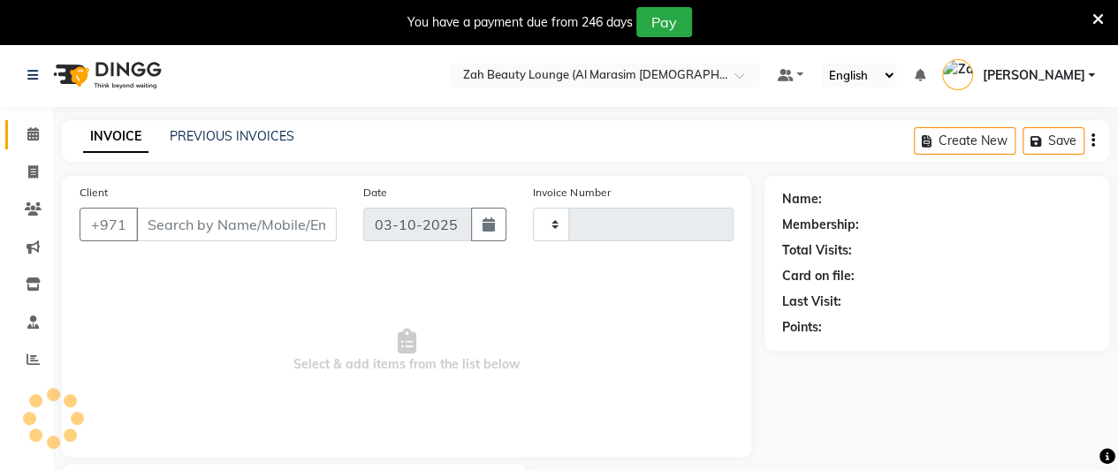
type input "1392"
select select "5617"
type input "50*****62"
select select "38550"
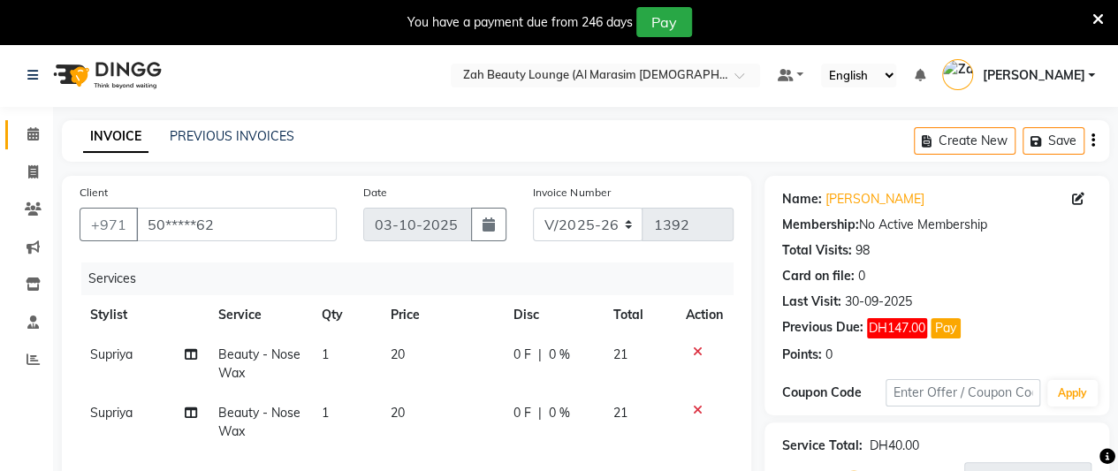
scroll to position [319, 0]
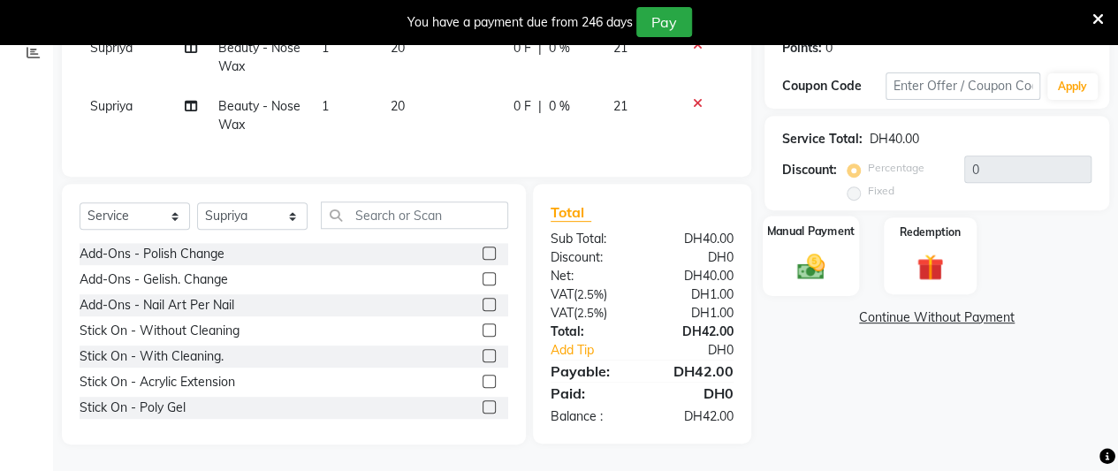
click at [814, 258] on img at bounding box center [810, 266] width 45 height 32
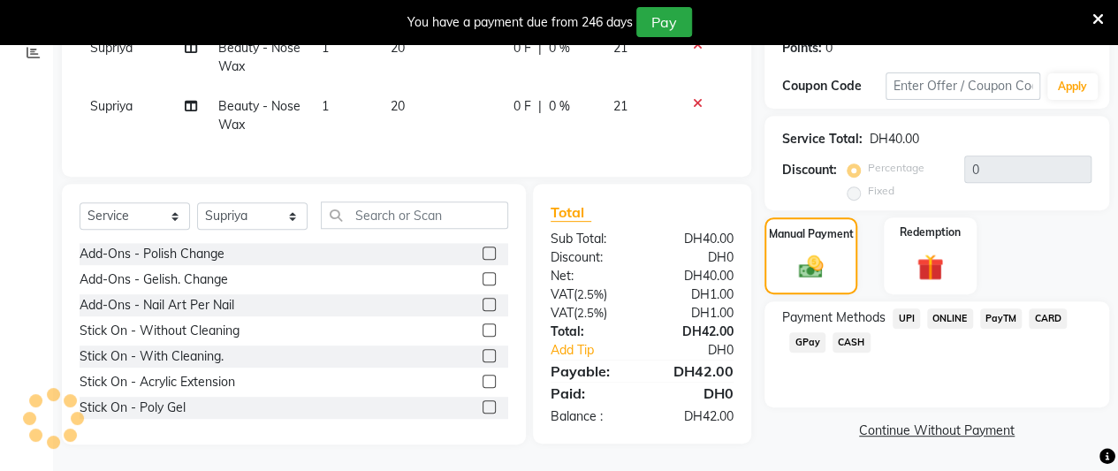
click at [1057, 308] on span "CARD" at bounding box center [1048, 318] width 38 height 20
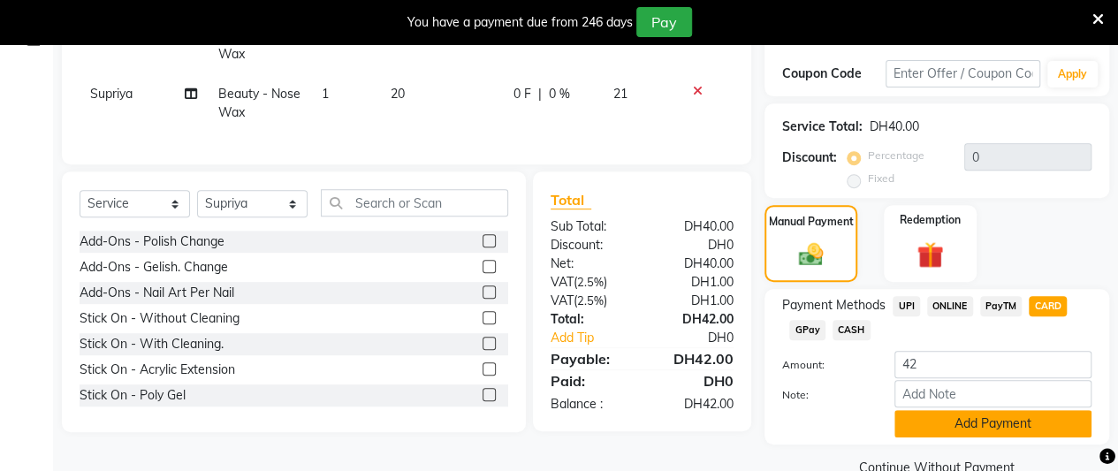
click at [998, 421] on button "Add Payment" at bounding box center [992, 423] width 197 height 27
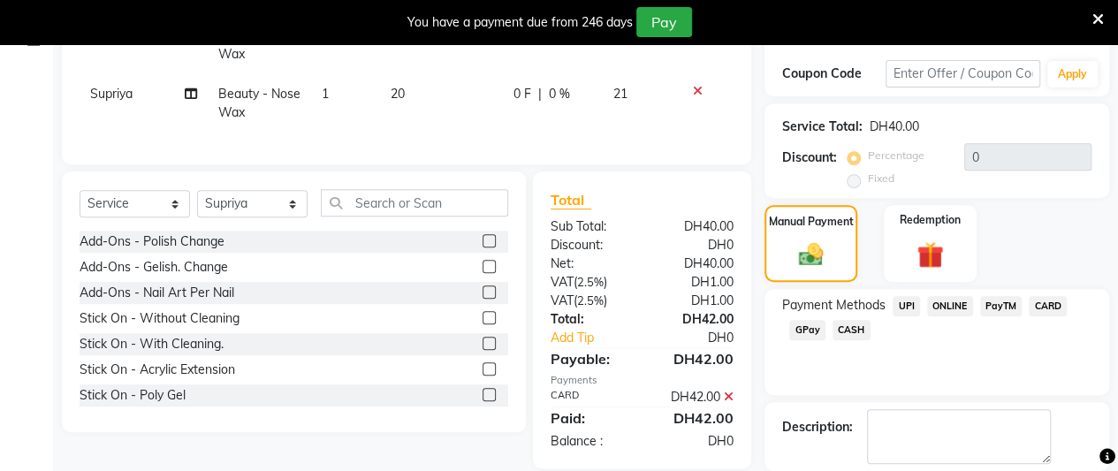
scroll to position [403, 0]
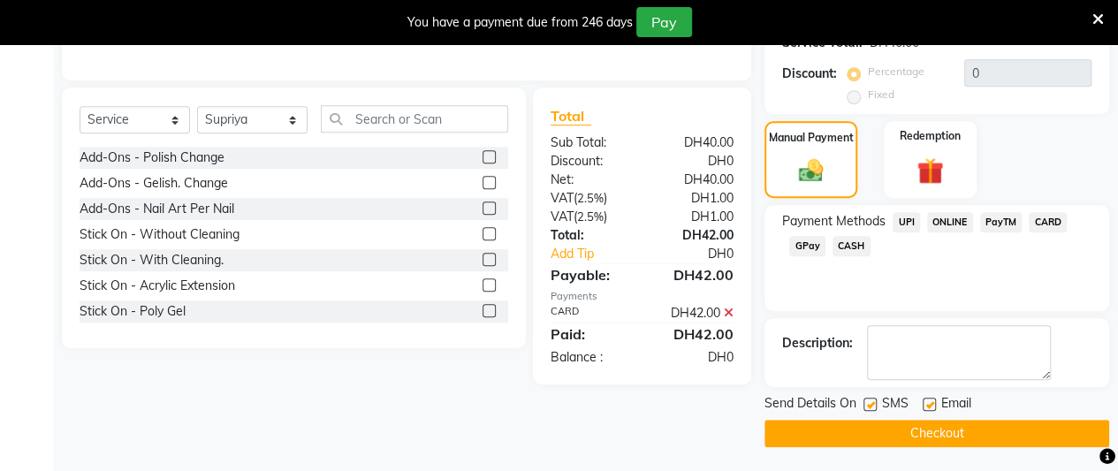
click at [997, 420] on button "Checkout" at bounding box center [936, 433] width 345 height 27
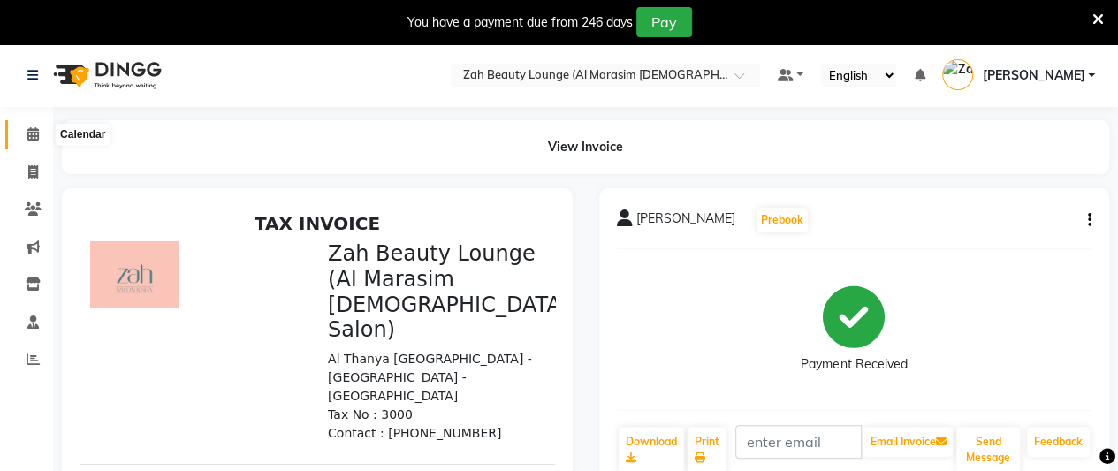
click at [32, 133] on icon at bounding box center [32, 133] width 11 height 13
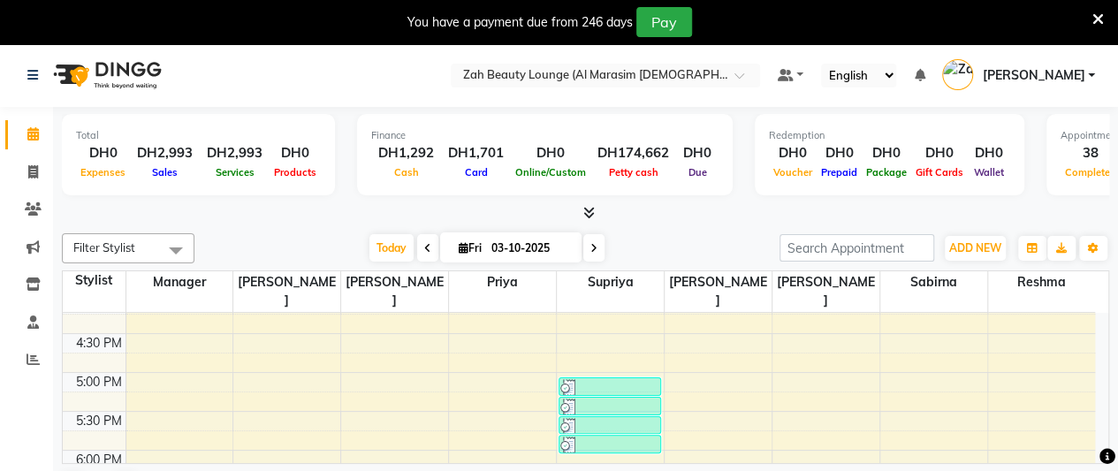
scroll to position [785, 0]
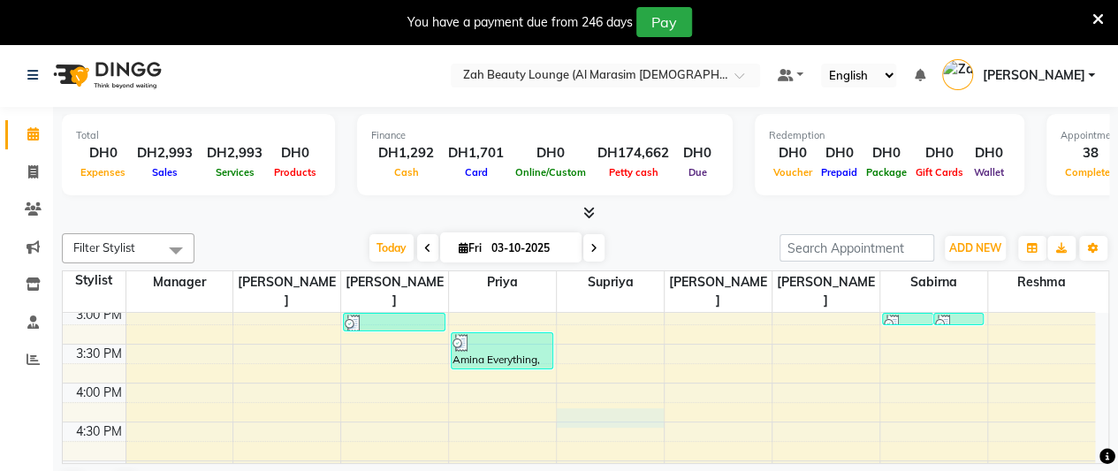
click at [620, 392] on div "5:00 AM 5:30 AM 6:00 AM 6:30 AM 7:00 AM 7:30 AM 8:00 AM 8:30 AM 9:00 AM 9:30 AM…" at bounding box center [579, 266] width 1032 height 1477
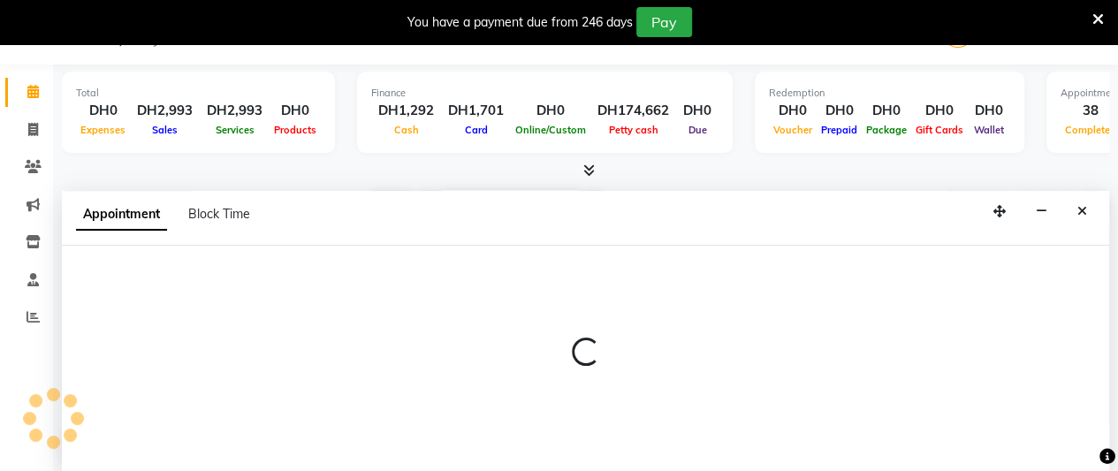
select select "38550"
select select "990"
select select "tentative"
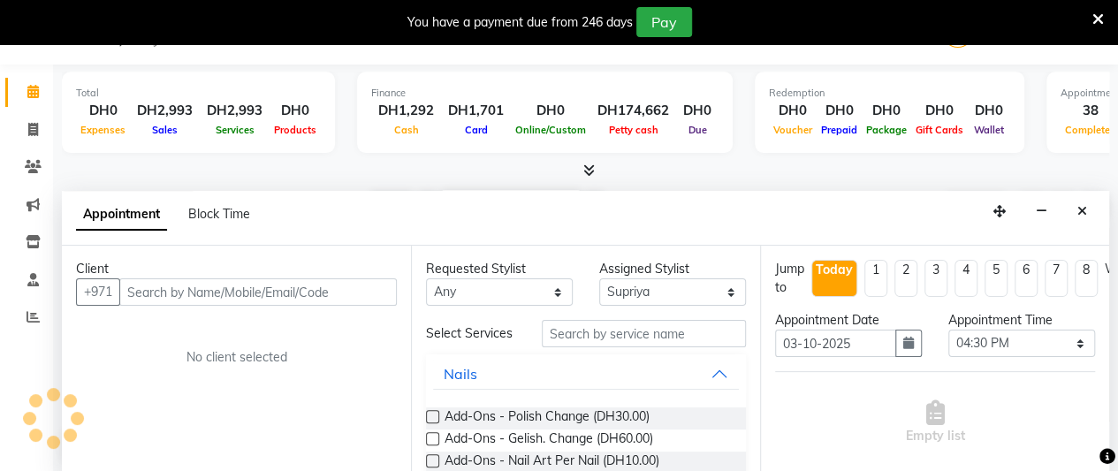
scroll to position [44, 0]
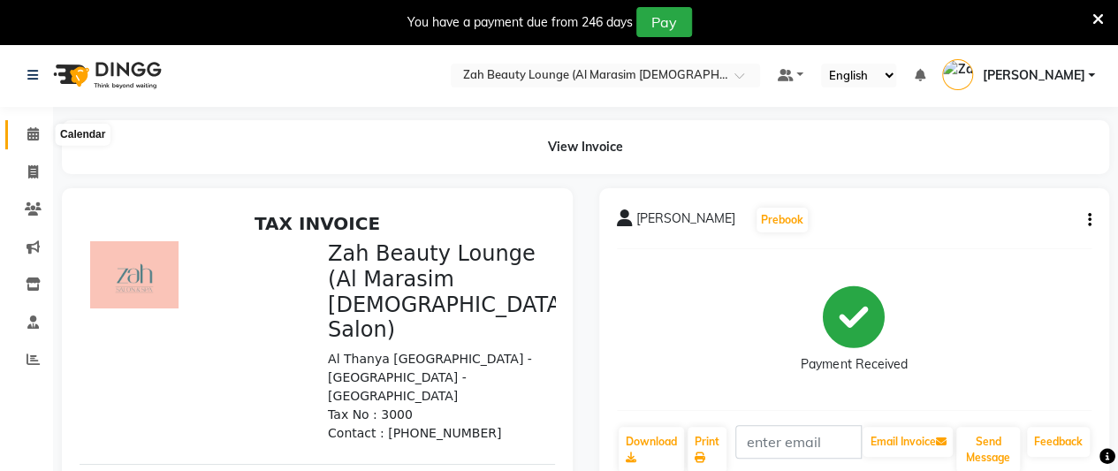
click at [31, 132] on icon at bounding box center [32, 133] width 11 height 13
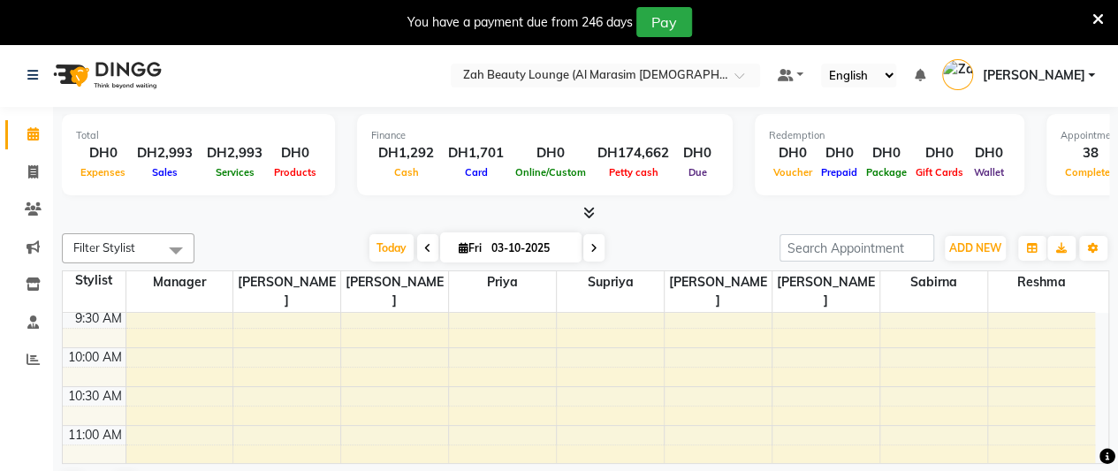
scroll to position [707, 0]
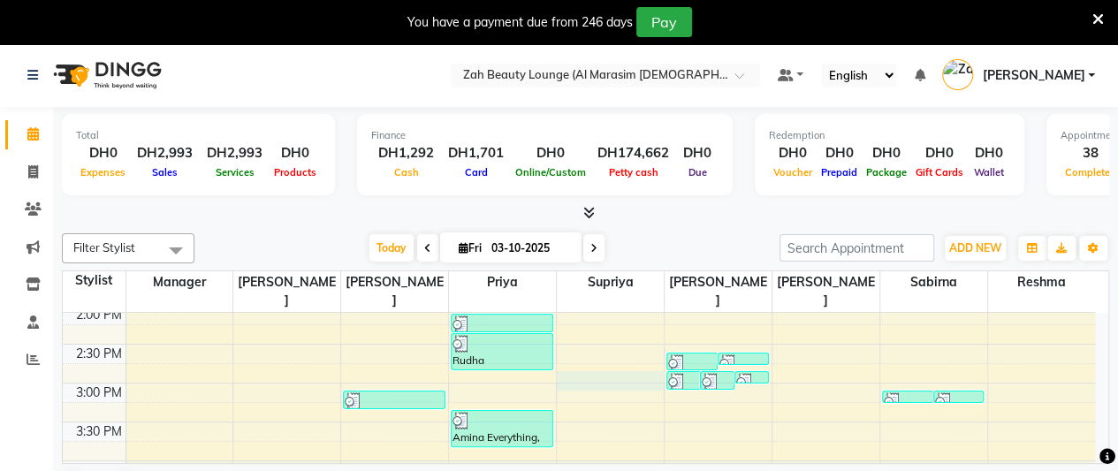
click at [601, 354] on div "5:00 AM 5:30 AM 6:00 AM 6:30 AM 7:00 AM 7:30 AM 8:00 AM 8:30 AM 9:00 AM 9:30 AM…" at bounding box center [579, 344] width 1032 height 1477
select select "38550"
select select "900"
select select "tentative"
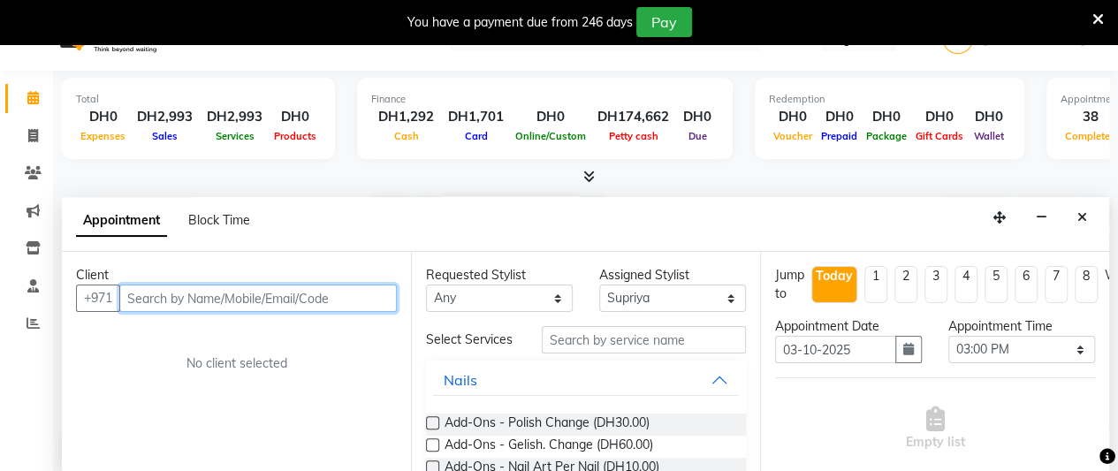
scroll to position [44, 0]
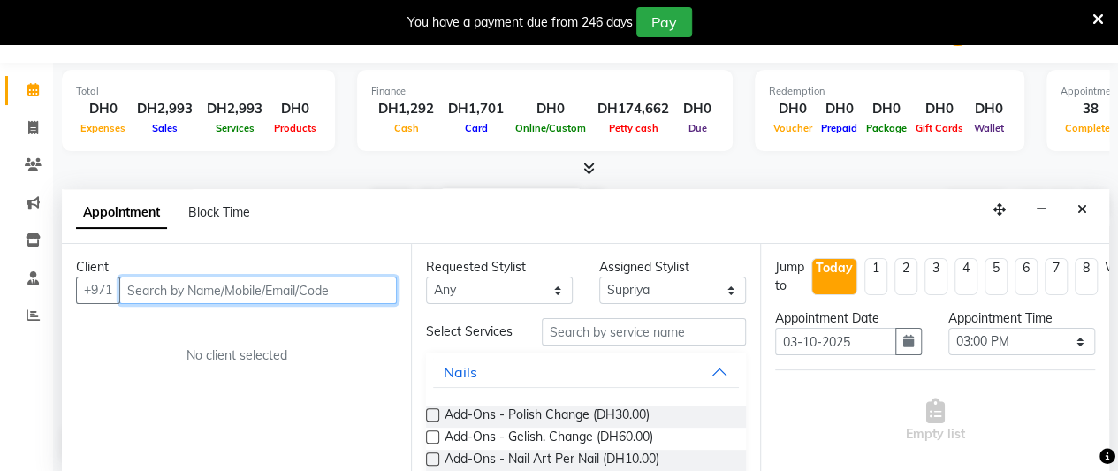
click at [309, 293] on input "text" at bounding box center [258, 290] width 278 height 27
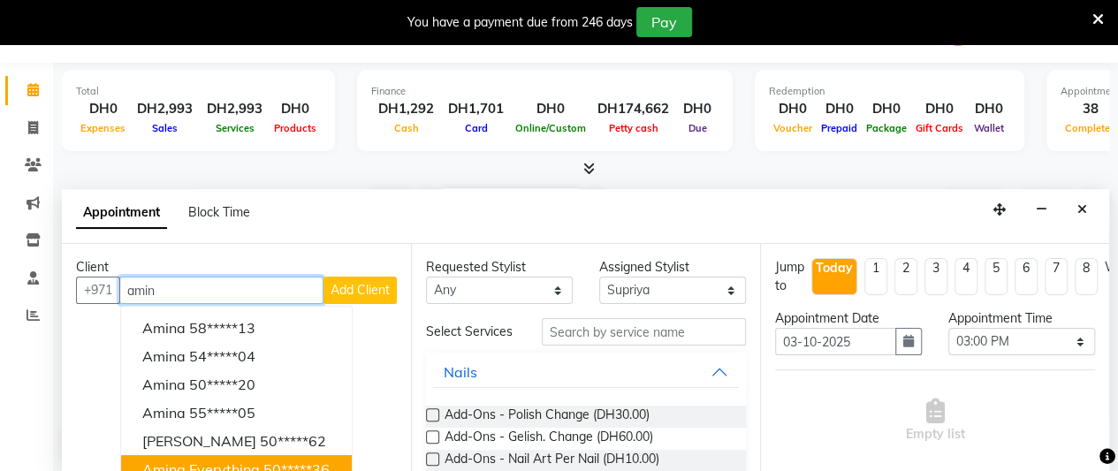
click at [281, 464] on ngb-highlight "50*****36" at bounding box center [296, 469] width 66 height 18
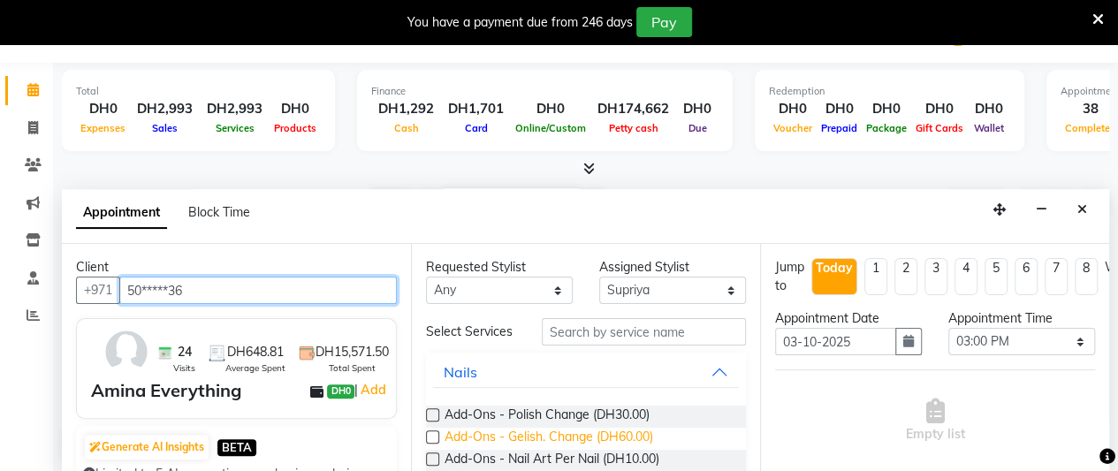
type input "50*****36"
click at [628, 439] on span "Add-Ons - Gelish. Change (DH60.00)" at bounding box center [549, 439] width 209 height 22
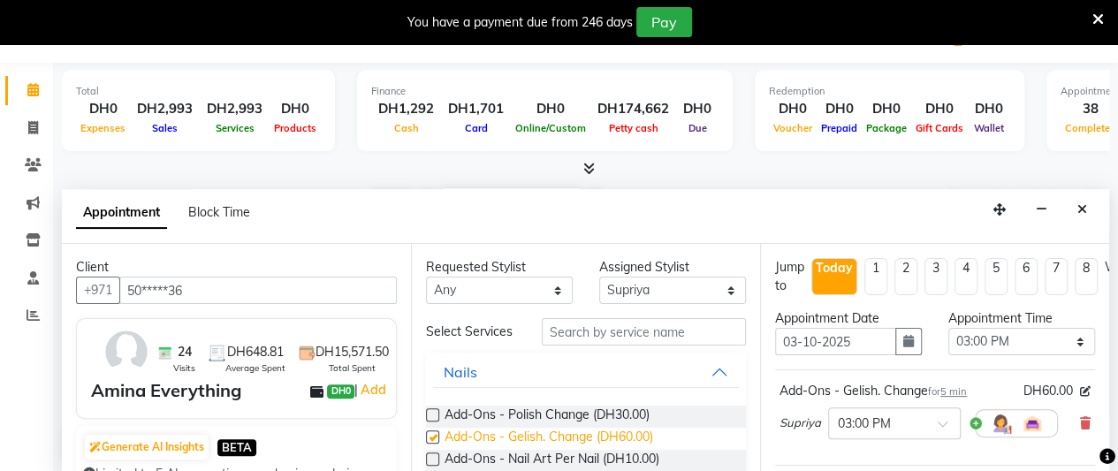
checkbox input "false"
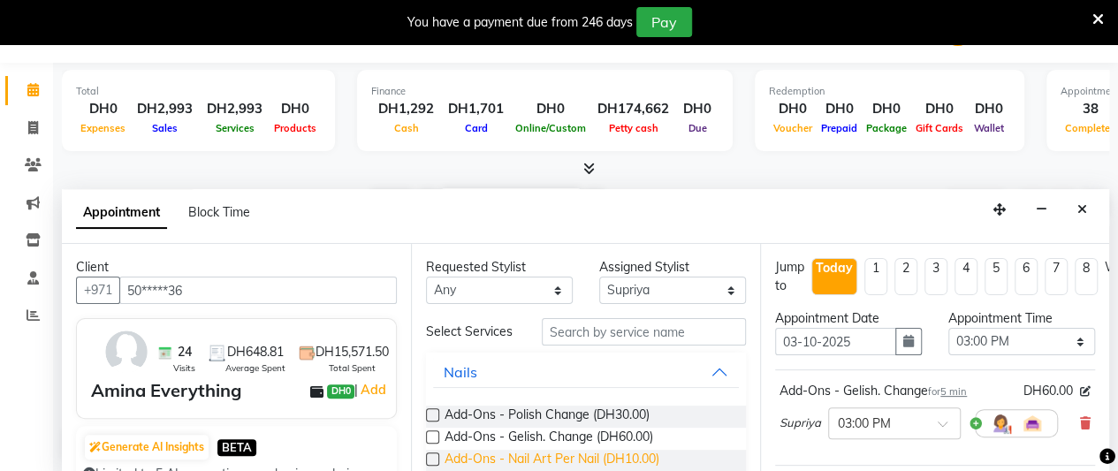
click at [626, 468] on span "Add-Ons - Nail Art Per Nail (DH10.00)" at bounding box center [552, 461] width 215 height 22
checkbox input "false"
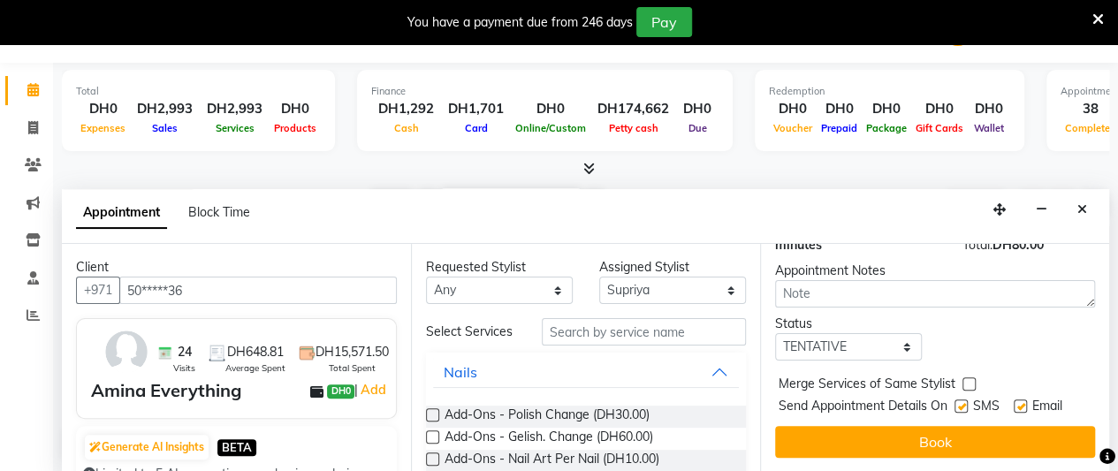
scroll to position [447, 0]
click at [840, 335] on select "Select TENTATIVE CONFIRM CHECK-IN UPCOMING" at bounding box center [848, 346] width 147 height 27
select select "confirm booking"
click at [775, 333] on select "Select TENTATIVE CONFIRM CHECK-IN UPCOMING" at bounding box center [848, 346] width 147 height 27
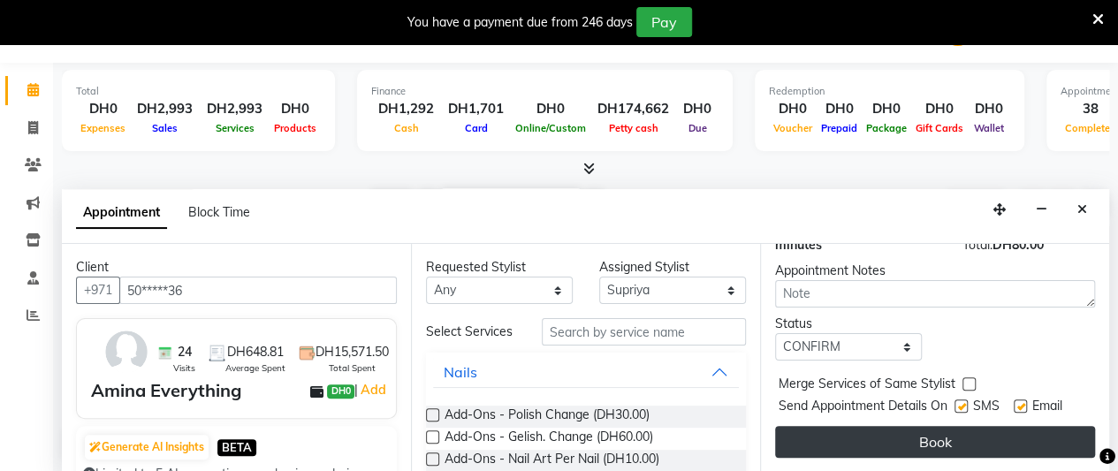
click at [867, 426] on button "Book" at bounding box center [935, 442] width 320 height 32
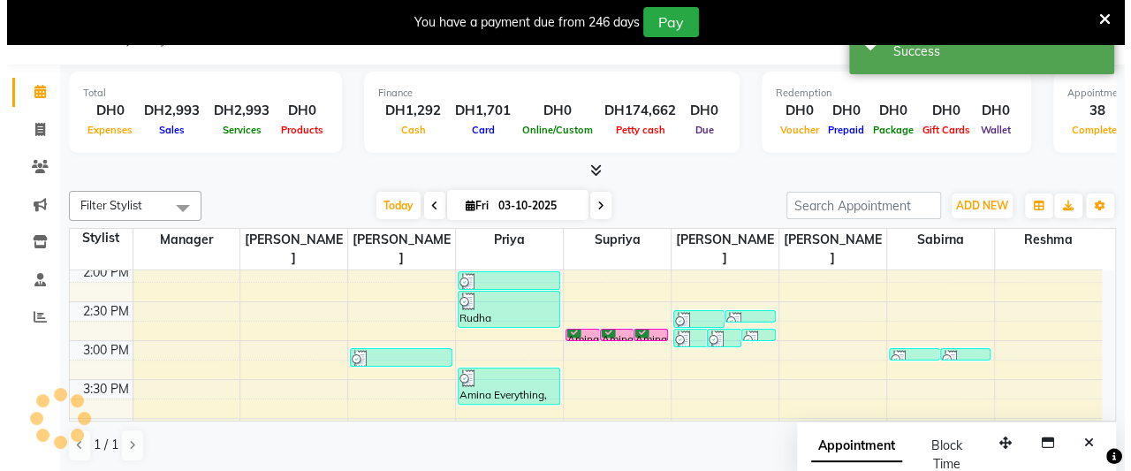
scroll to position [0, 0]
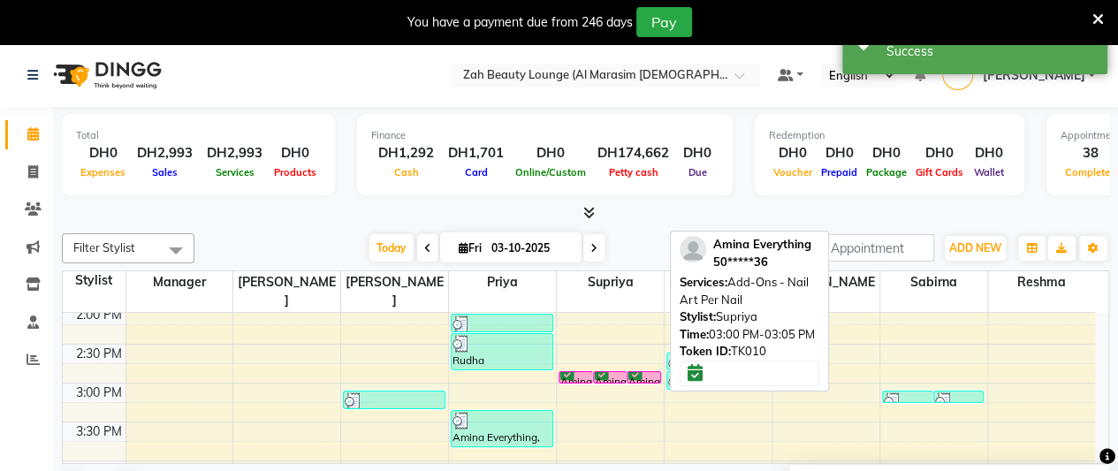
click at [640, 372] on div "Amina Everything, TK10, 03:00 PM-03:05 PM, Add-Ons - Nail Art Per Nail" at bounding box center [643, 377] width 33 height 11
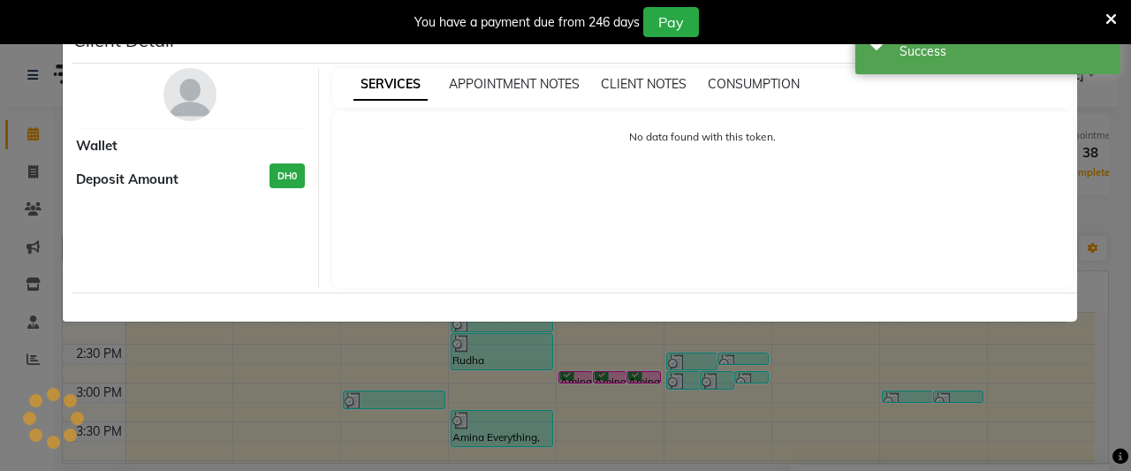
select select "6"
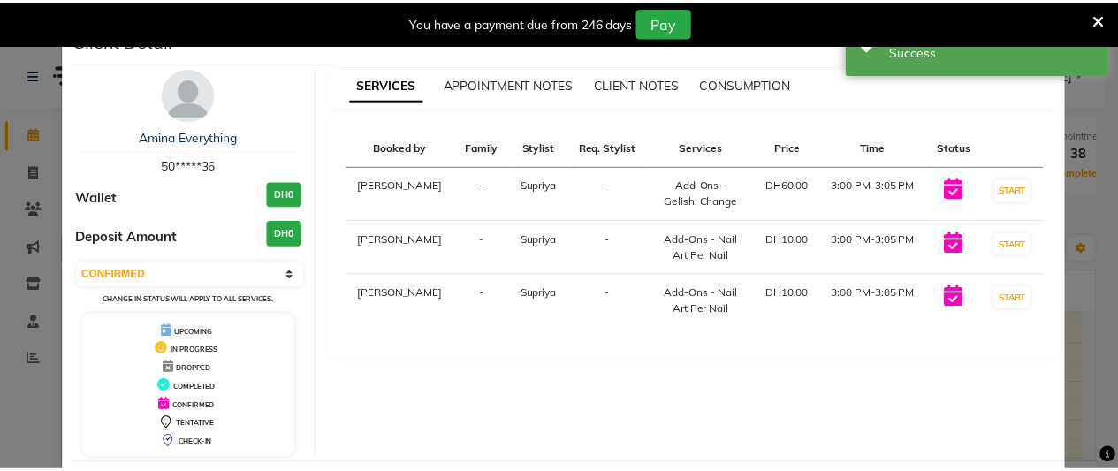
scroll to position [79, 0]
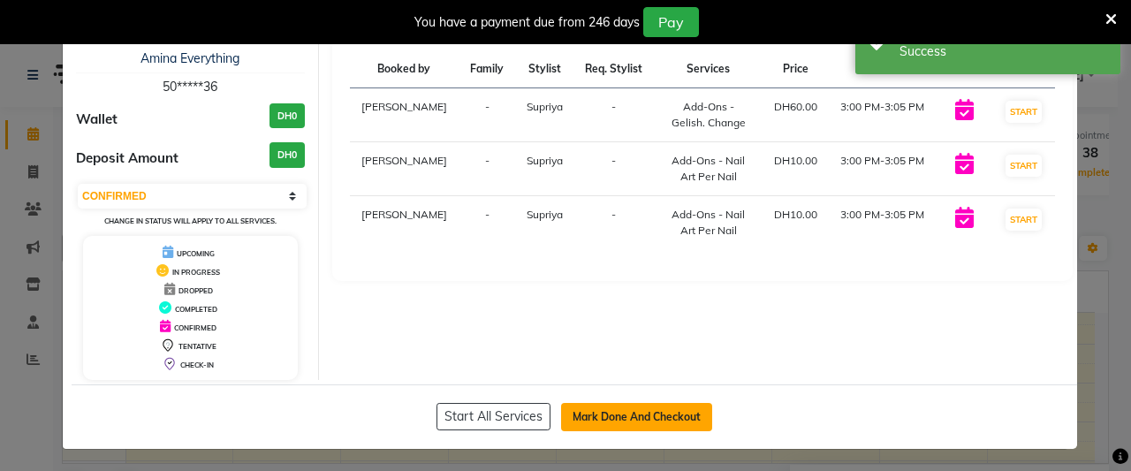
click at [653, 414] on button "Mark Done And Checkout" at bounding box center [636, 417] width 151 height 28
select select "service"
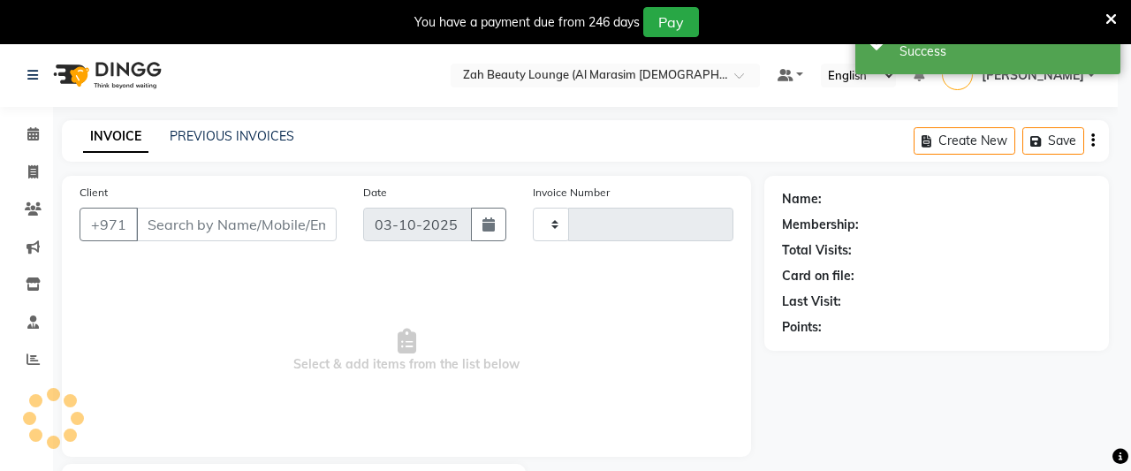
type input "1393"
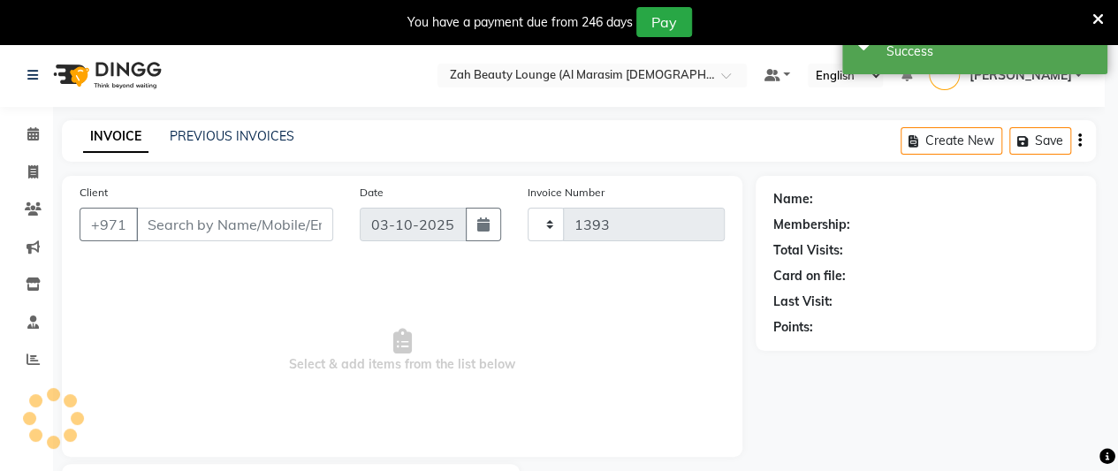
select select "5617"
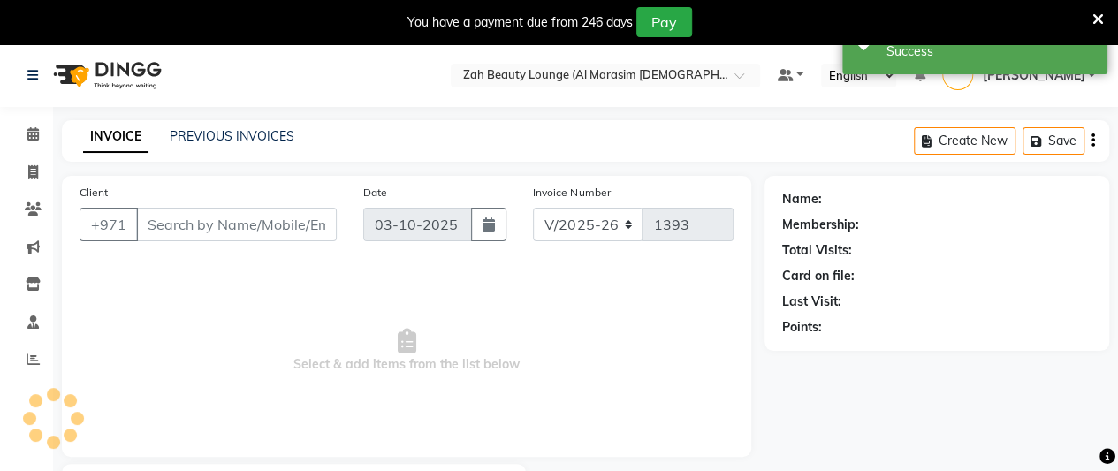
scroll to position [103, 0]
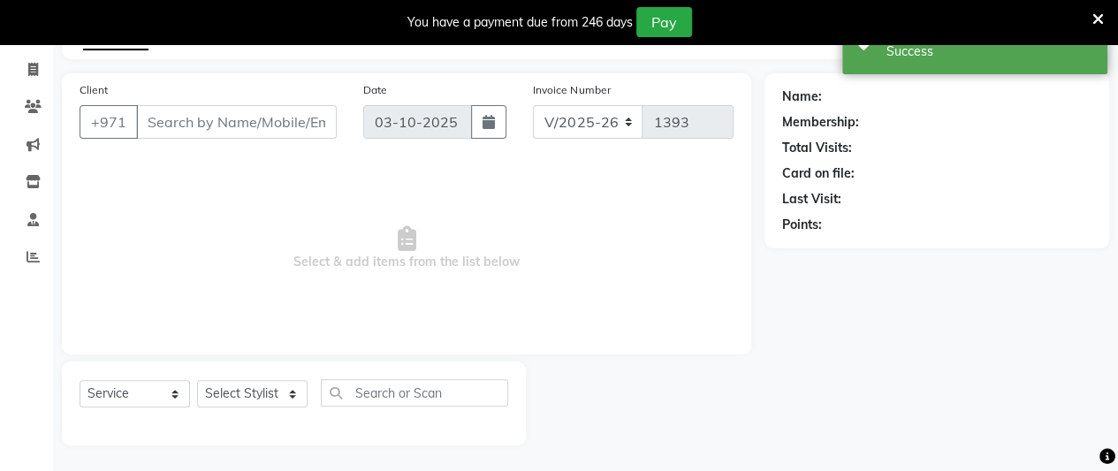
type input "50*****36"
select select "38550"
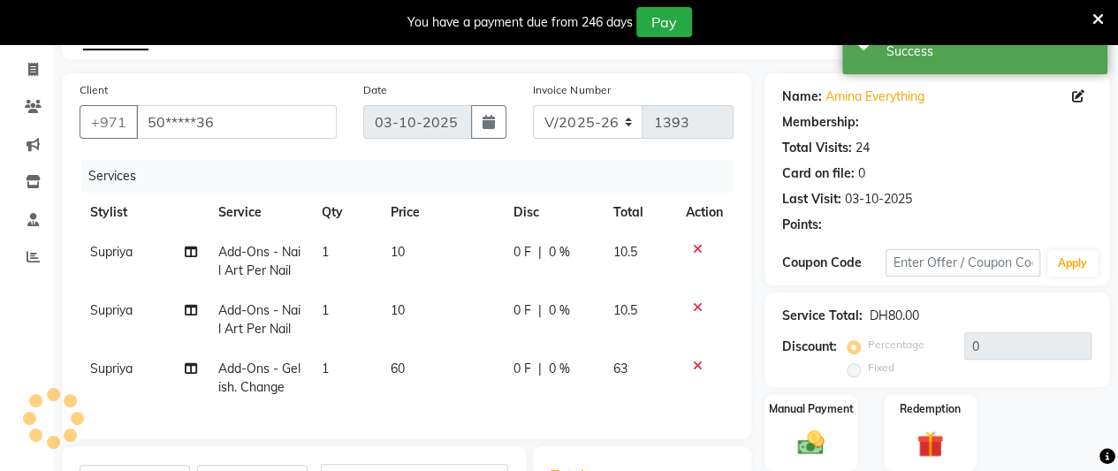
scroll to position [377, 0]
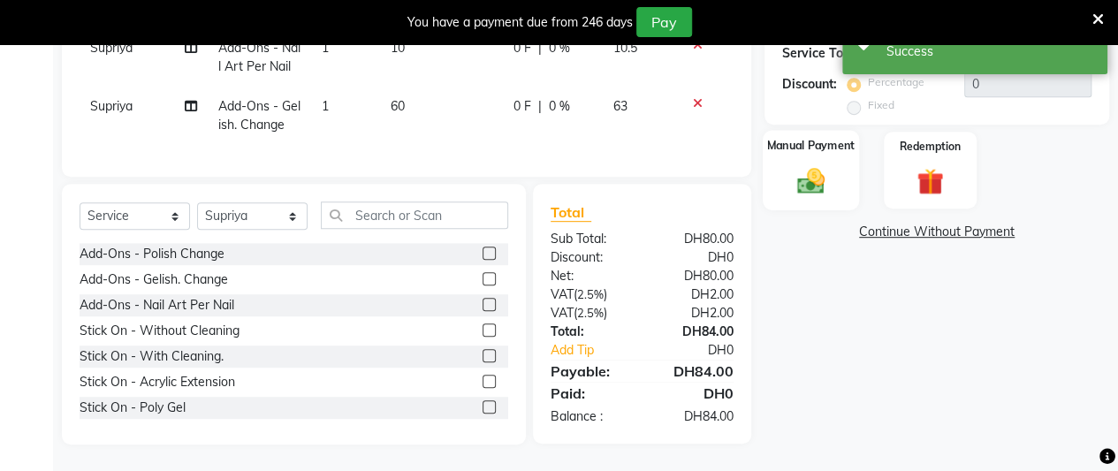
click at [808, 167] on img at bounding box center [810, 180] width 45 height 32
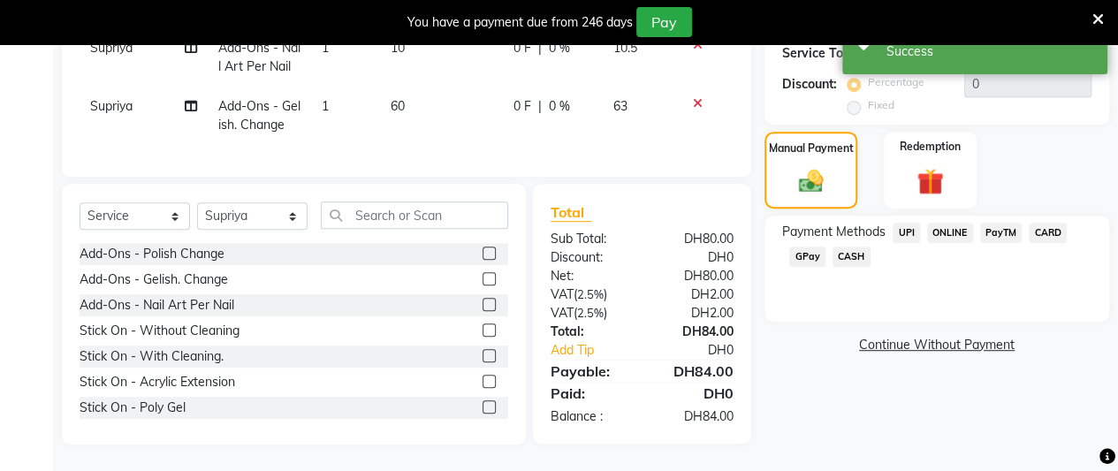
click at [854, 247] on span "CASH" at bounding box center [852, 257] width 38 height 20
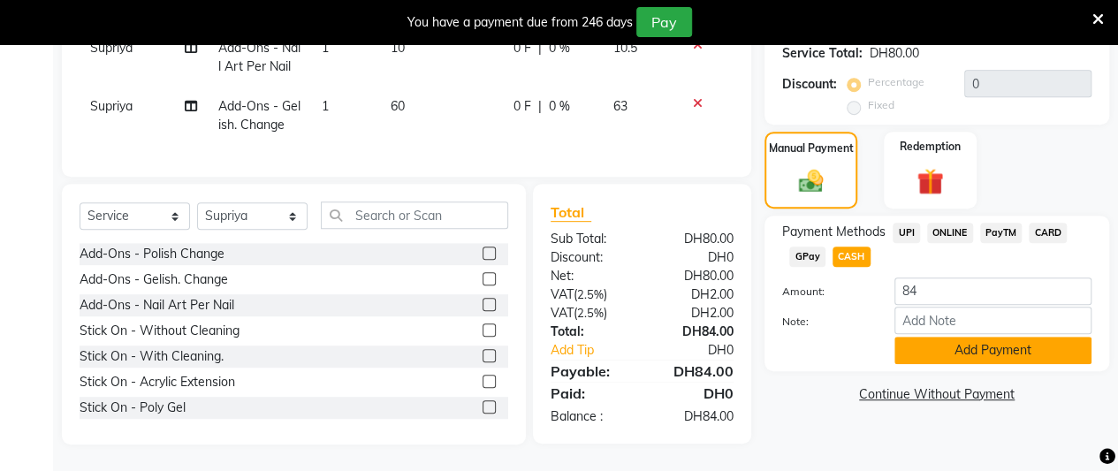
click at [1038, 337] on button "Add Payment" at bounding box center [992, 350] width 197 height 27
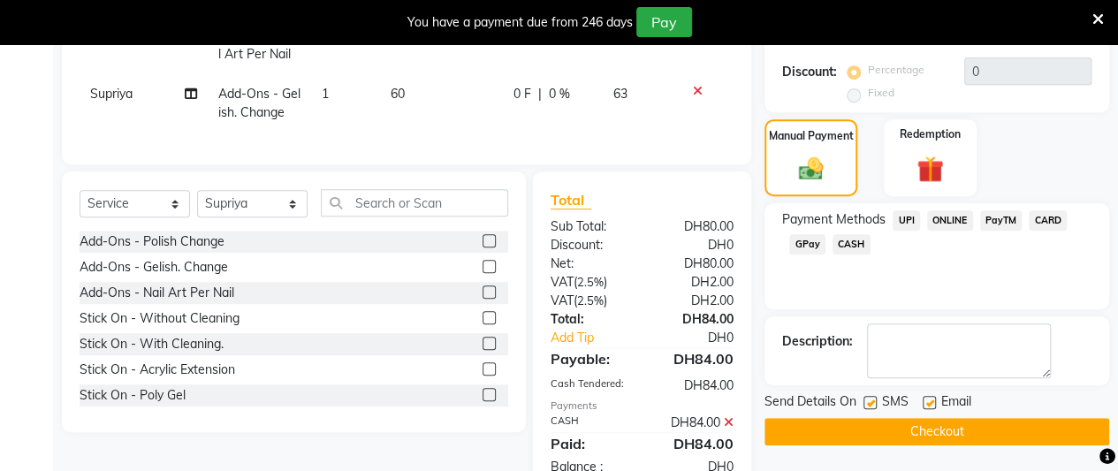
click at [1015, 420] on button "Checkout" at bounding box center [936, 431] width 345 height 27
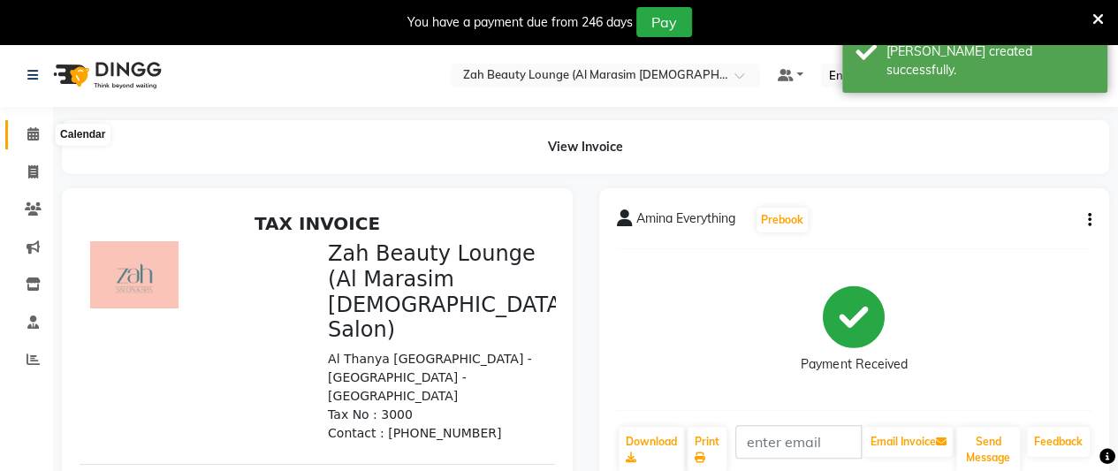
click at [34, 128] on icon at bounding box center [32, 133] width 11 height 13
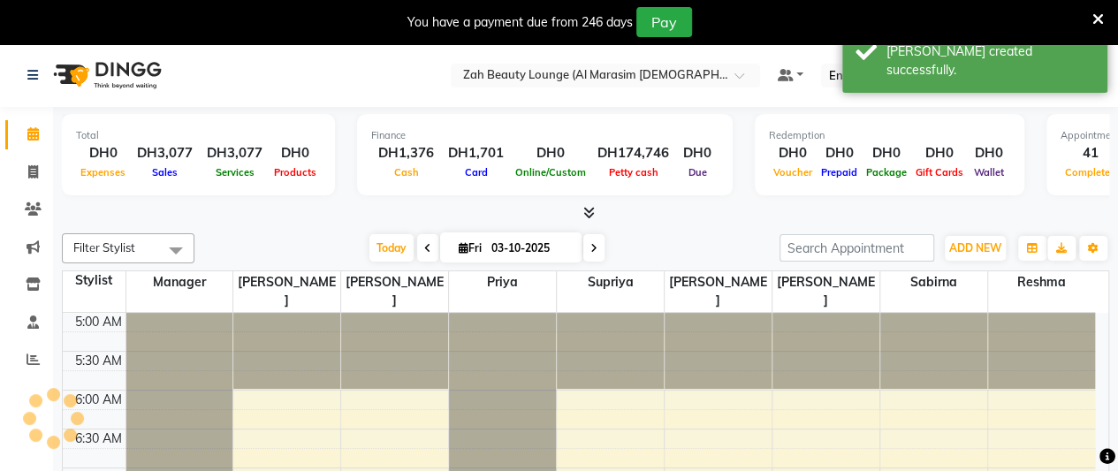
scroll to position [78, 0]
